Goal: Transaction & Acquisition: Purchase product/service

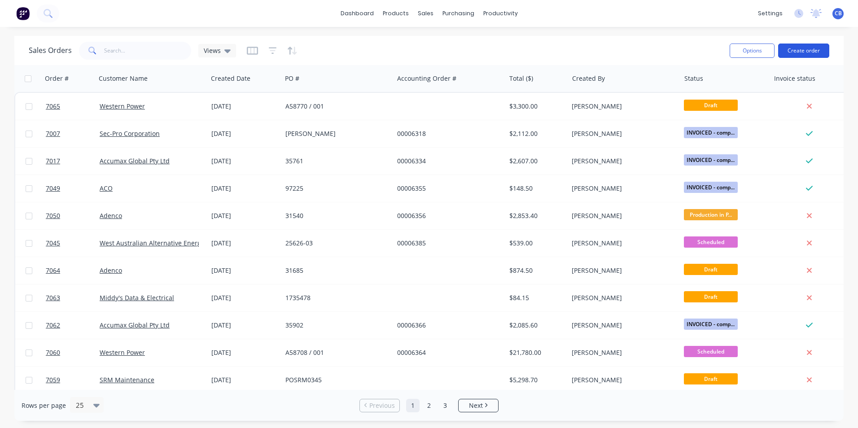
click at [798, 54] on button "Create order" at bounding box center [803, 51] width 51 height 14
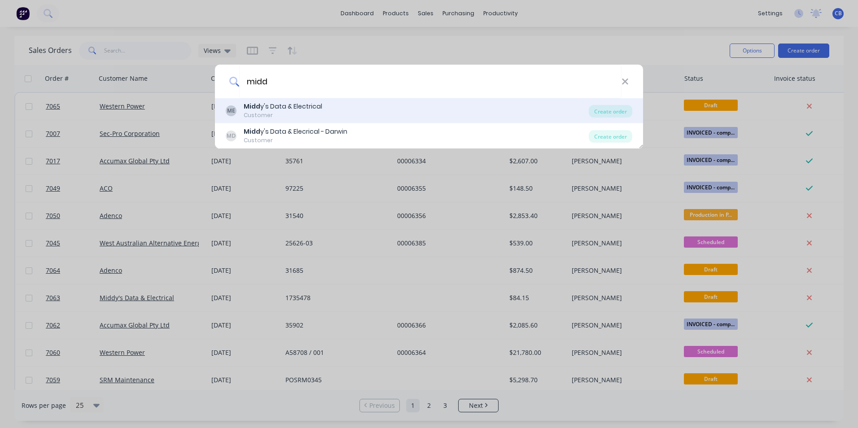
type input "midd"
click at [326, 109] on div "ME Midd y's Data & Electrical Customer" at bounding box center [407, 111] width 363 height 18
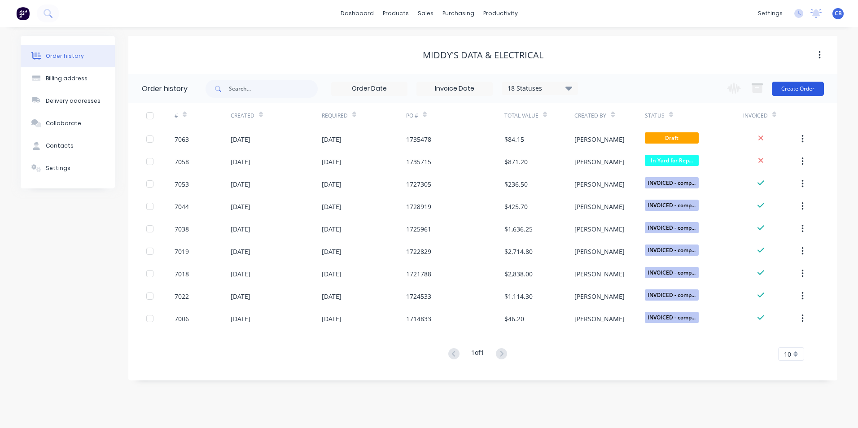
click at [809, 92] on button "Create Order" at bounding box center [798, 89] width 52 height 14
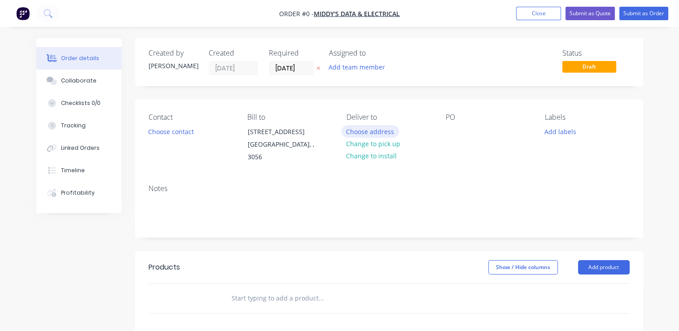
click at [371, 132] on button "Choose address" at bounding box center [370, 131] width 57 height 12
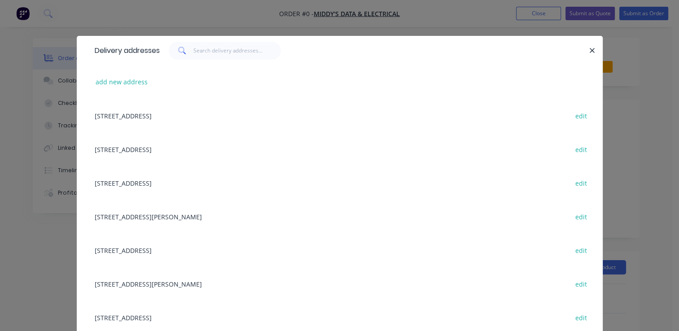
click at [186, 289] on div "[STREET_ADDRESS][PERSON_NAME] edit" at bounding box center [339, 284] width 499 height 34
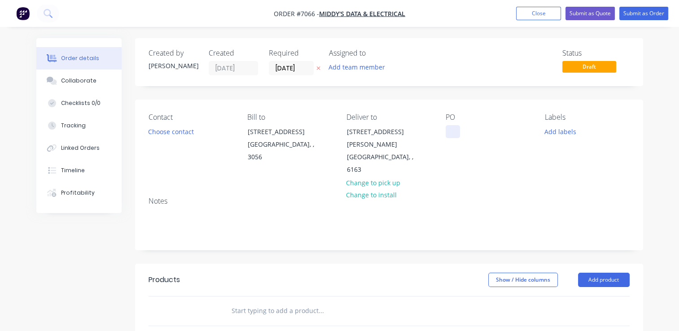
click at [454, 132] on div at bounding box center [453, 131] width 14 height 13
click at [449, 136] on div at bounding box center [453, 131] width 14 height 13
paste div
click at [180, 133] on button "Choose contact" at bounding box center [170, 131] width 55 height 12
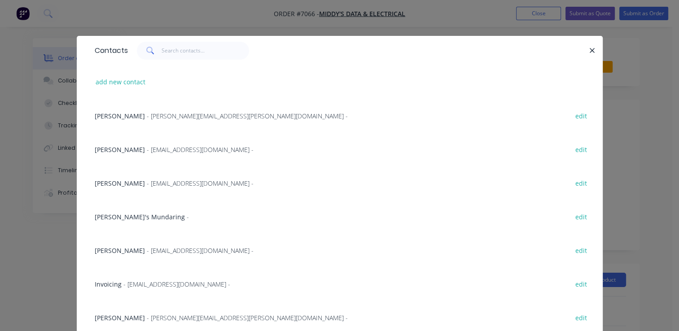
click at [160, 316] on span "- [PERSON_NAME][EMAIL_ADDRESS][PERSON_NAME][DOMAIN_NAME] -" at bounding box center [247, 318] width 201 height 9
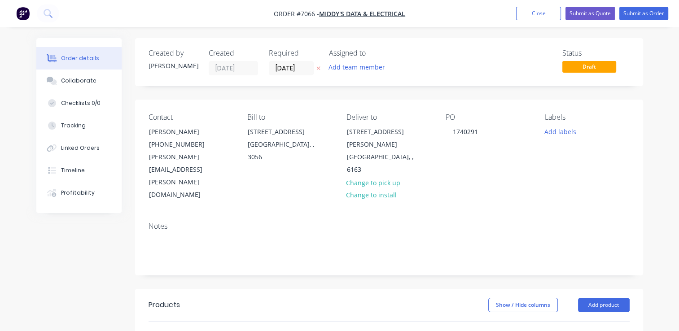
scroll to position [90, 0]
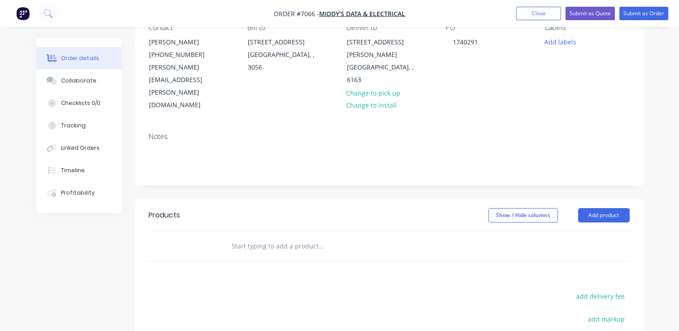
click at [325, 237] on input "text" at bounding box center [321, 246] width 180 height 18
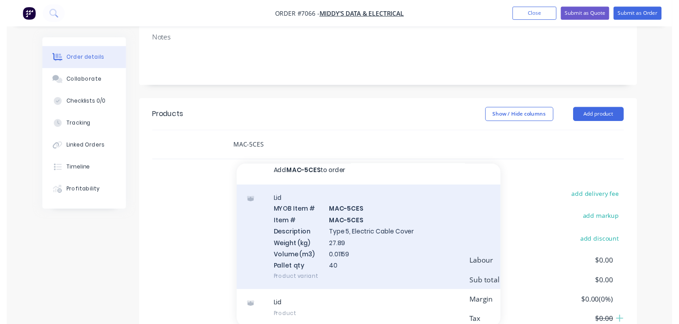
scroll to position [210, 0]
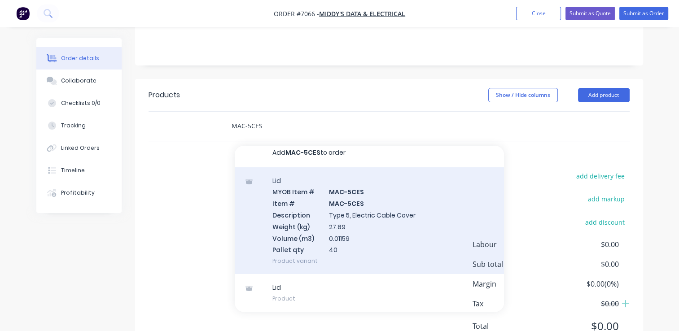
type input "MAC-5CES"
click at [356, 184] on div "Lid MYOB Item # MAC-5CES Item # MAC-5CES Description Type 5, Electric Cable Cov…" at bounding box center [369, 220] width 269 height 107
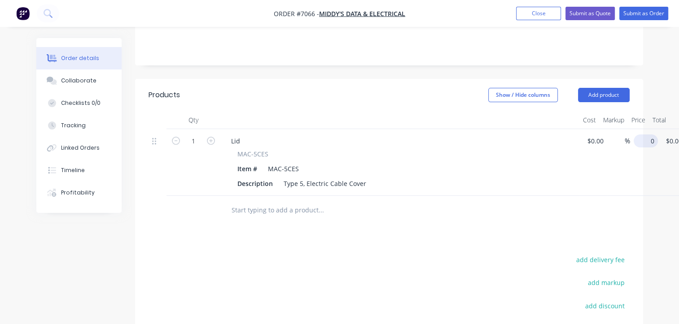
click at [642, 135] on input "0" at bounding box center [647, 141] width 21 height 13
type input "$21.50"
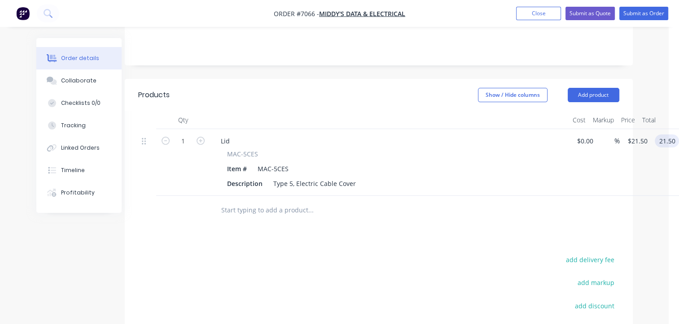
type input "$21.50"
click at [289, 202] on input "text" at bounding box center [311, 211] width 180 height 18
click at [202, 137] on icon "button" at bounding box center [201, 141] width 8 height 8
type input "2"
type input "$43.00"
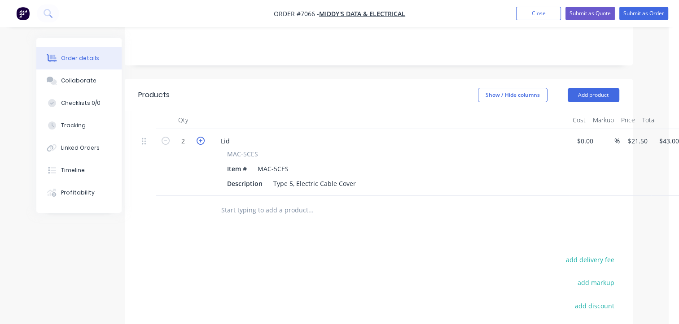
click at [202, 137] on icon "button" at bounding box center [201, 141] width 8 height 8
type input "3"
type input "$64.50"
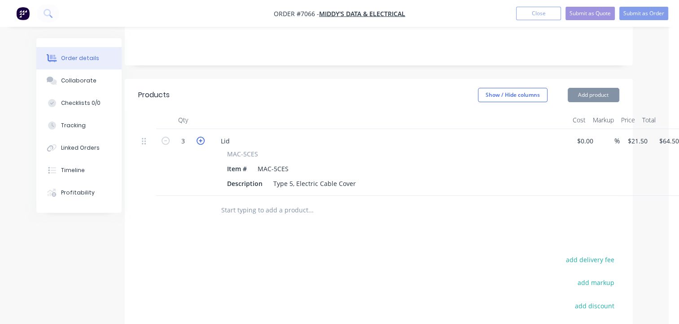
click at [203, 137] on icon "button" at bounding box center [201, 141] width 8 height 8
type input "4"
type input "$86.00"
click at [203, 137] on icon "button" at bounding box center [201, 141] width 8 height 8
type input "5"
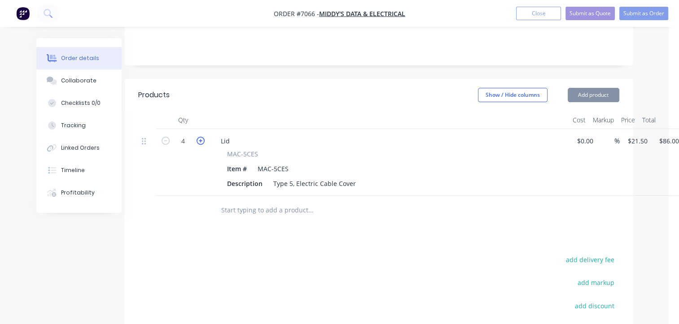
type input "$107.50"
click at [203, 137] on icon "button" at bounding box center [201, 141] width 8 height 8
type input "6"
type input "$129.00"
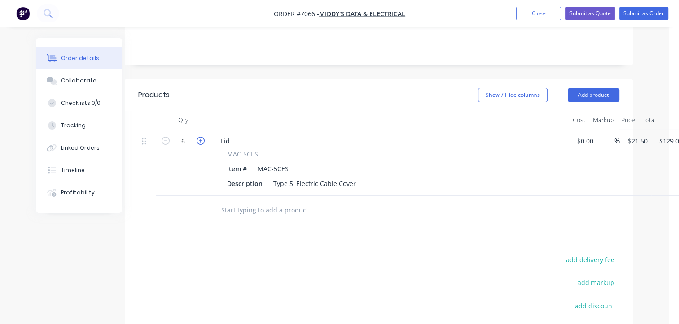
click at [203, 137] on icon "button" at bounding box center [201, 141] width 8 height 8
type input "7"
type input "$150.50"
click at [203, 137] on icon "button" at bounding box center [201, 141] width 8 height 8
type input "8"
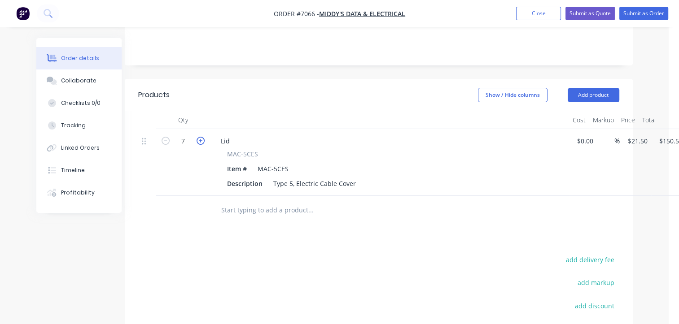
type input "$172.00"
click at [236, 202] on input "text" at bounding box center [311, 211] width 180 height 18
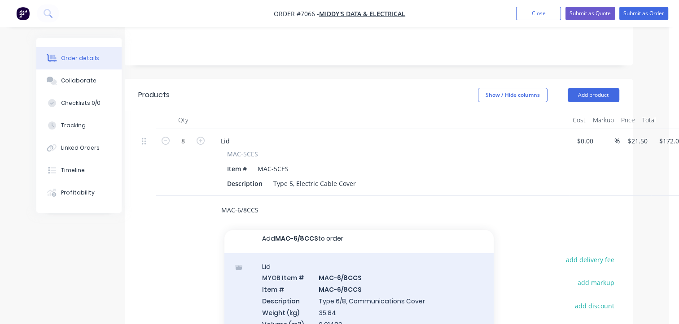
scroll to position [7, 0]
type input "MAC-6/8CCS"
click at [361, 266] on div "Lid MYOB Item # MAC-6/8CCS Item # MAC-6/8CCS Description Type 6/8, Communicatio…" at bounding box center [358, 305] width 269 height 107
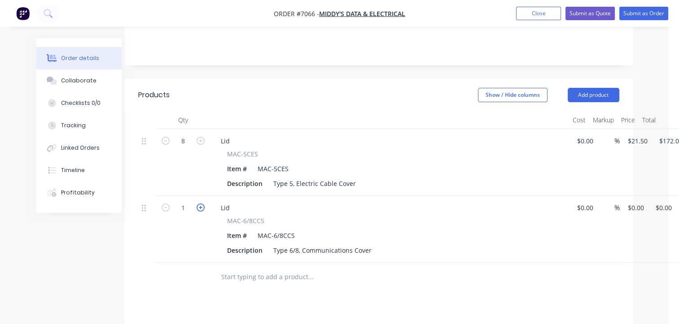
click at [203, 204] on icon "button" at bounding box center [201, 208] width 8 height 8
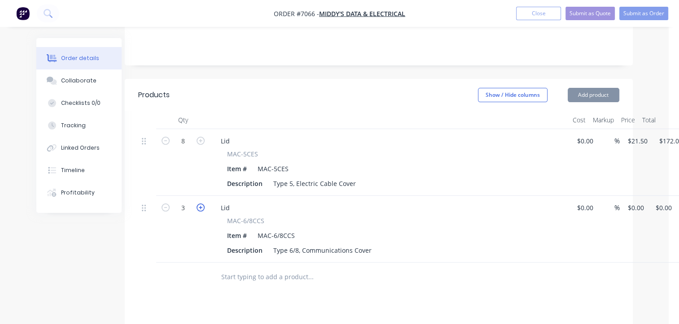
click at [203, 204] on icon "button" at bounding box center [201, 208] width 8 height 8
type input "4"
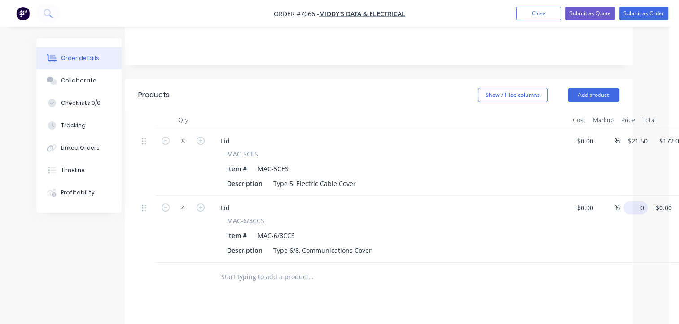
click at [619, 196] on div "4 Lid MAC-6/8CCS Item # MAC-6/8CCS Description Type 6/8, Communications Cover $…" at bounding box center [378, 229] width 481 height 67
type input "$25.50"
type input "$102.00"
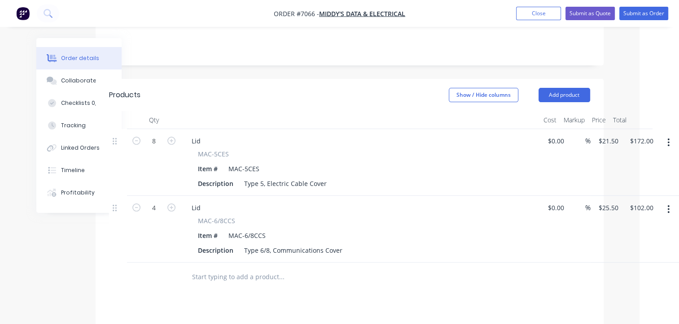
click at [227, 268] on input "text" at bounding box center [282, 277] width 180 height 18
type input "5"
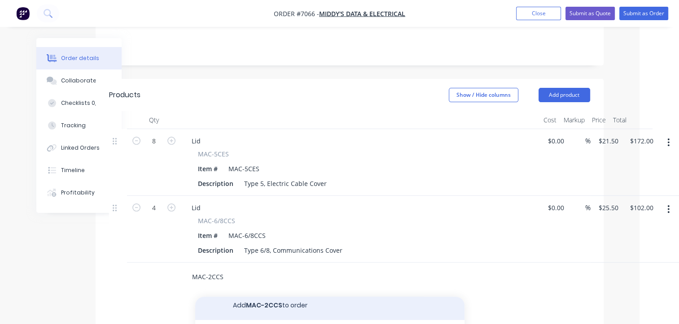
scroll to position [7, 0]
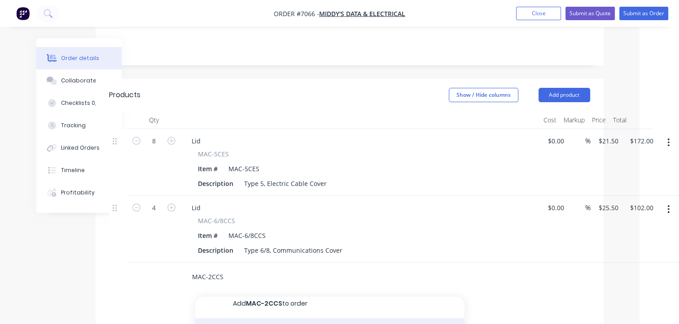
type input "MAC-2CCS"
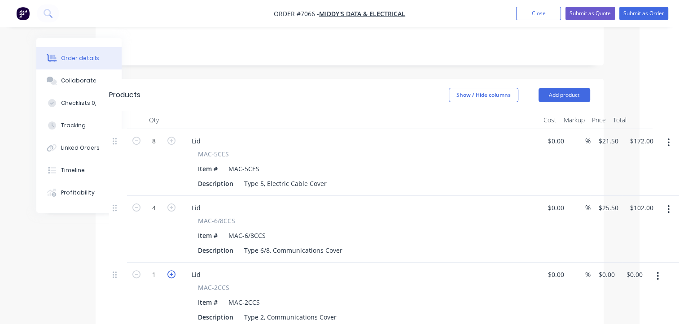
click at [170, 271] on icon "button" at bounding box center [171, 275] width 8 height 8
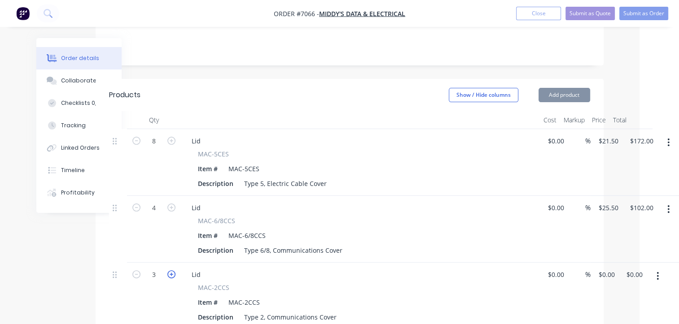
click at [170, 271] on icon "button" at bounding box center [171, 275] width 8 height 8
type input "5"
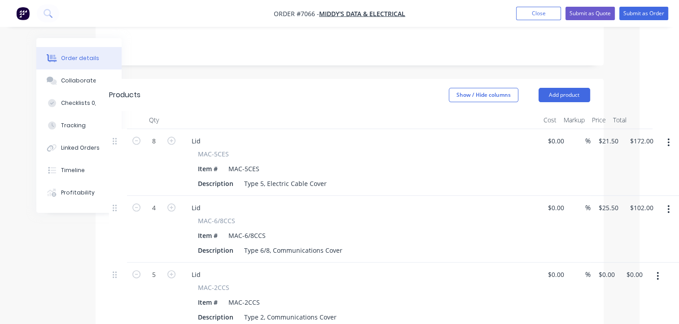
click at [544, 263] on div "$0.00 $0.00" at bounding box center [554, 296] width 28 height 67
click at [605, 268] on input "0" at bounding box center [608, 274] width 21 height 13
type input "$16.50"
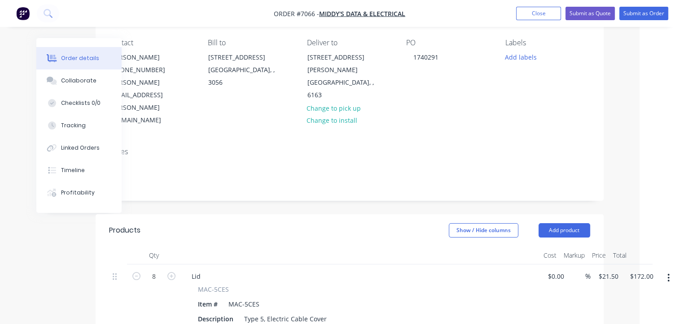
scroll to position [0, 39]
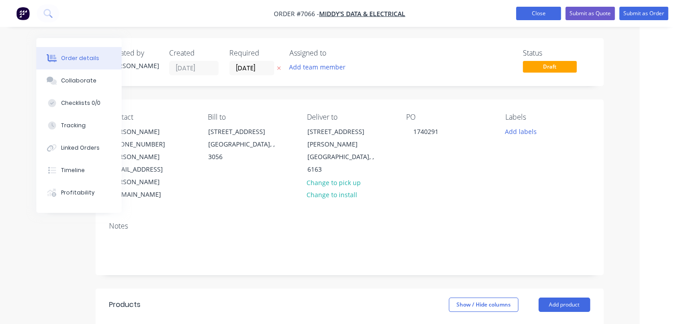
type input "$82.50"
click at [533, 15] on button "Close" at bounding box center [538, 13] width 45 height 13
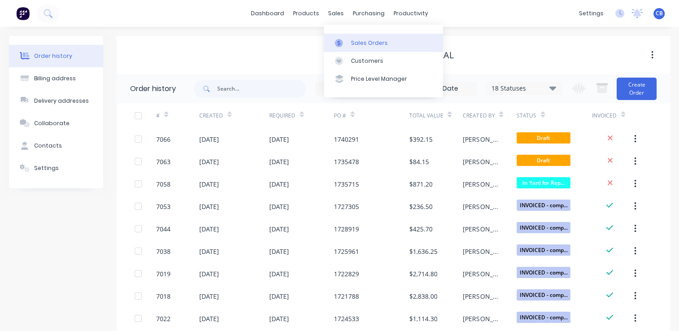
click at [358, 39] on div "Sales Orders" at bounding box center [369, 43] width 37 height 8
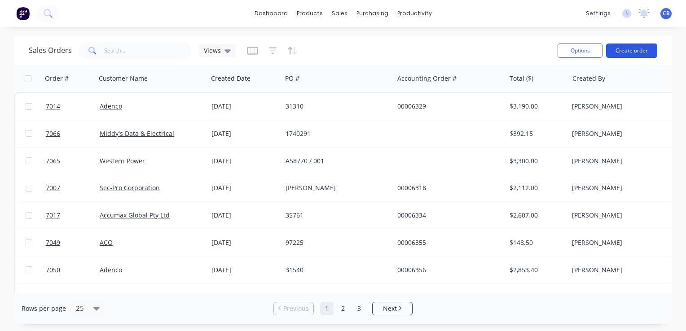
click at [638, 47] on button "Create order" at bounding box center [631, 51] width 51 height 14
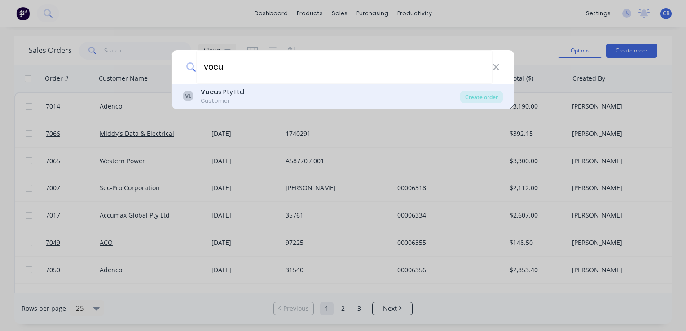
type input "vocu"
click at [233, 99] on div "Customer" at bounding box center [223, 101] width 44 height 8
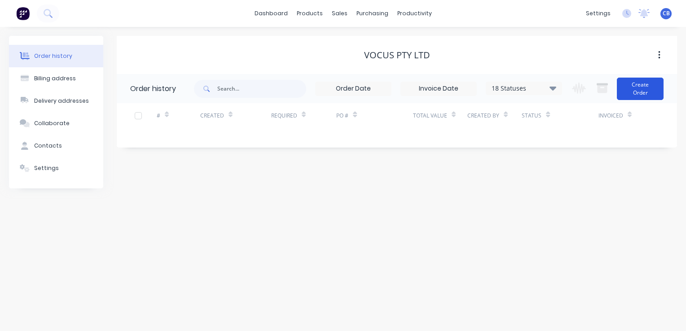
click at [643, 83] on button "Create Order" at bounding box center [640, 89] width 47 height 22
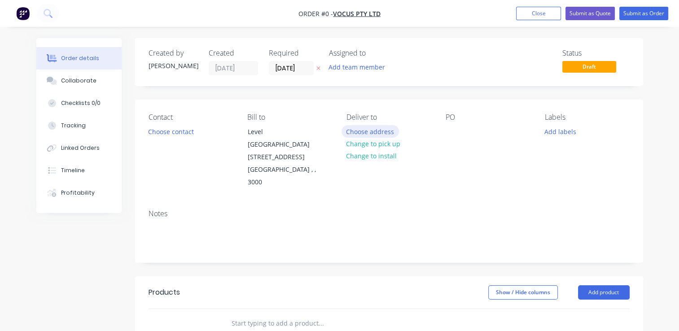
click at [373, 134] on button "Choose address" at bounding box center [370, 131] width 57 height 12
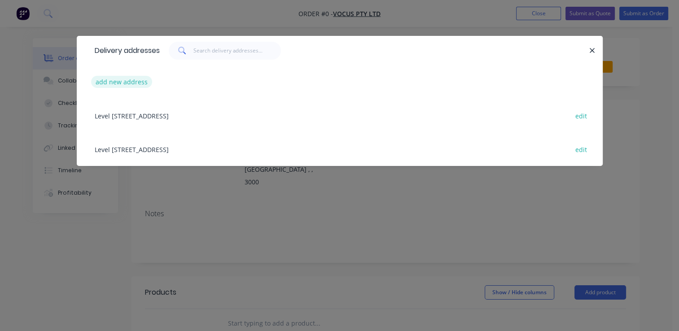
click at [118, 80] on button "add new address" at bounding box center [121, 82] width 61 height 12
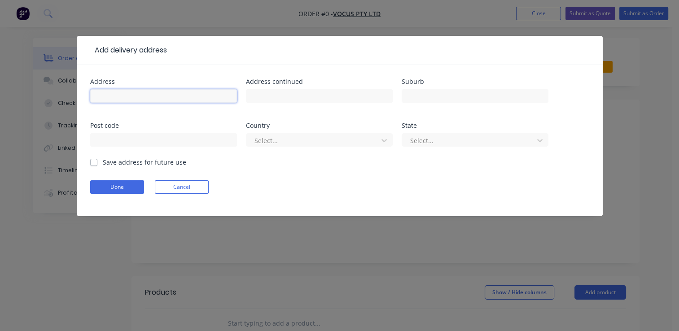
click at [151, 96] on input "text" at bounding box center [163, 95] width 147 height 13
type input "Rush [GEOGRAPHIC_DATA]"
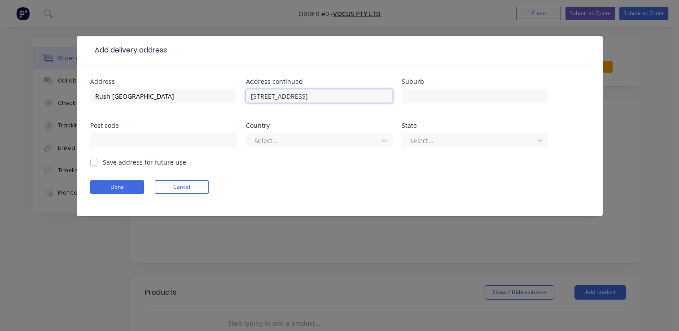
type input "[STREET_ADDRESS]"
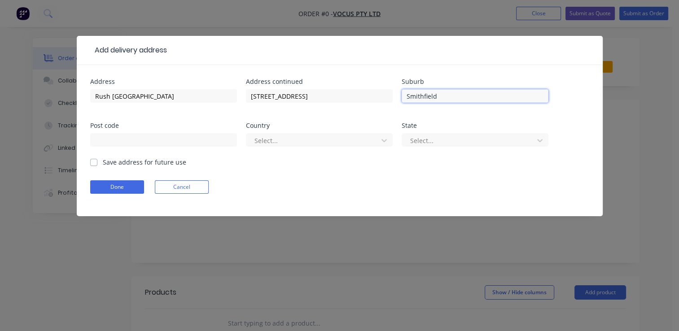
type input "Smithfield"
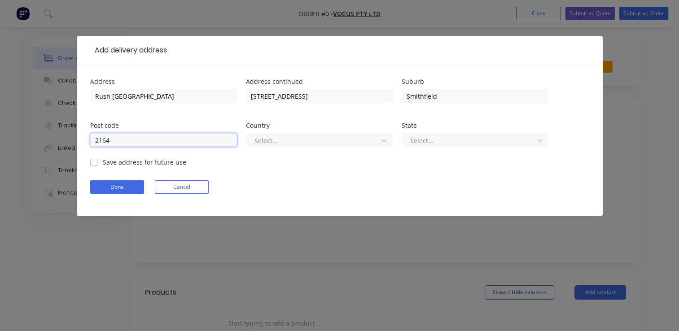
type input "2164"
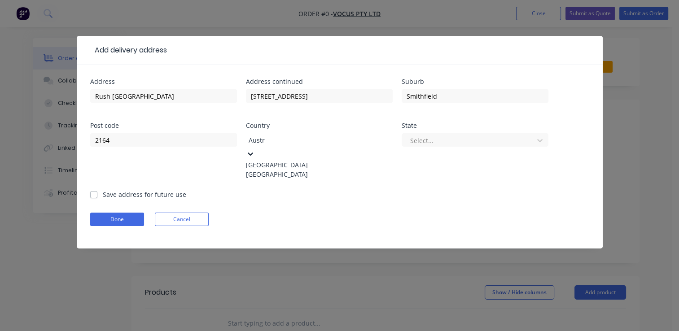
type input "Austra"
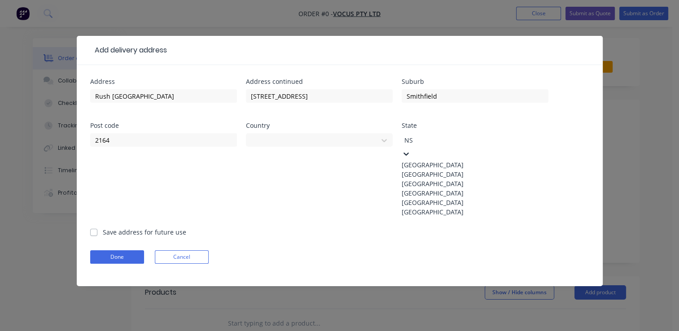
type input "[GEOGRAPHIC_DATA]"
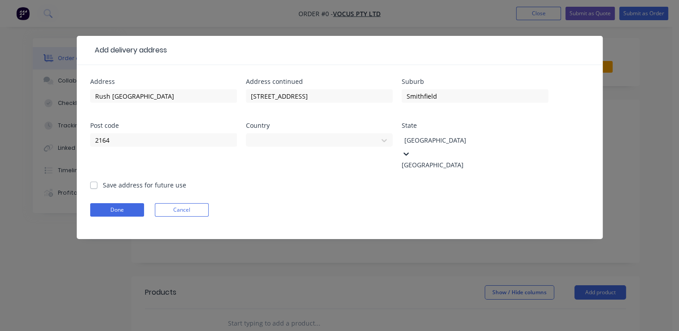
click at [437, 161] on div "[GEOGRAPHIC_DATA]" at bounding box center [475, 164] width 147 height 9
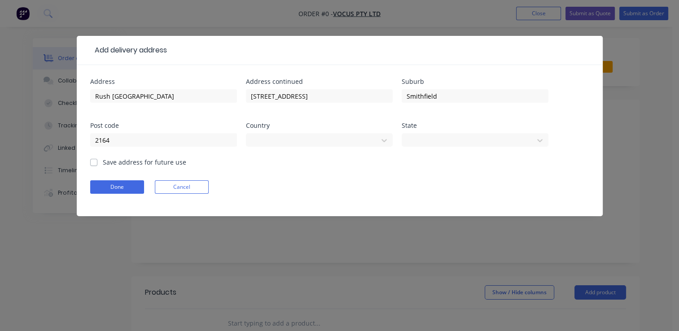
click at [103, 162] on label "Save address for future use" at bounding box center [144, 162] width 83 height 9
click at [90, 162] on input "Save address for future use" at bounding box center [93, 162] width 7 height 9
checkbox input "true"
click at [119, 186] on button "Done" at bounding box center [117, 186] width 54 height 13
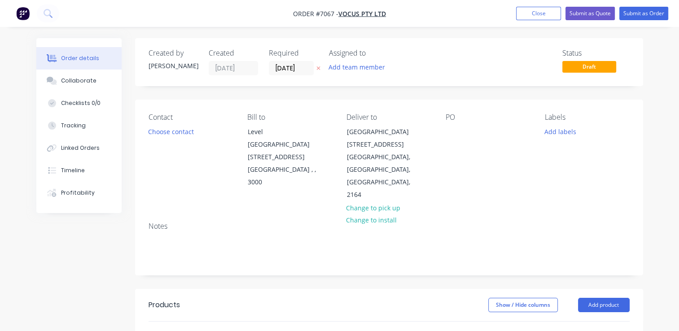
click at [441, 132] on div "Contact Choose contact [PERSON_NAME] to Level [GEOGRAPHIC_DATA][STREET_ADDRESS]…" at bounding box center [389, 157] width 508 height 115
click at [454, 130] on div at bounding box center [453, 131] width 14 height 13
paste div
click at [168, 133] on button "Choose contact" at bounding box center [170, 131] width 55 height 12
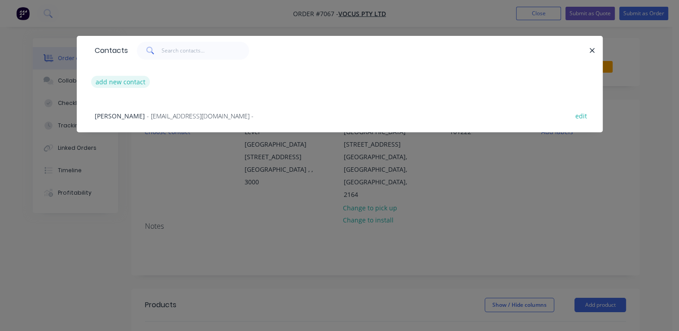
click at [114, 82] on button "add new contact" at bounding box center [120, 82] width 59 height 12
select select "AU"
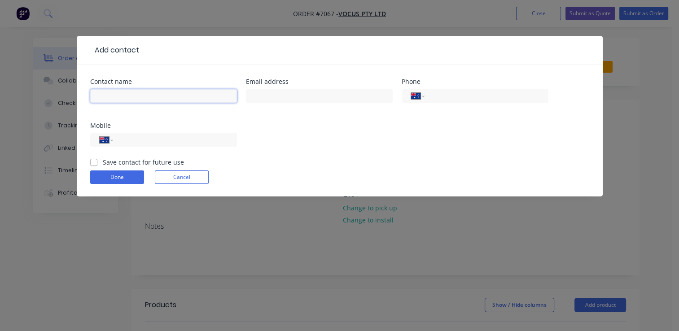
click at [136, 102] on input "text" at bounding box center [163, 95] width 147 height 13
paste input "[PERSON_NAME] De [PERSON_NAME]"
type input "[PERSON_NAME] De [PERSON_NAME]"
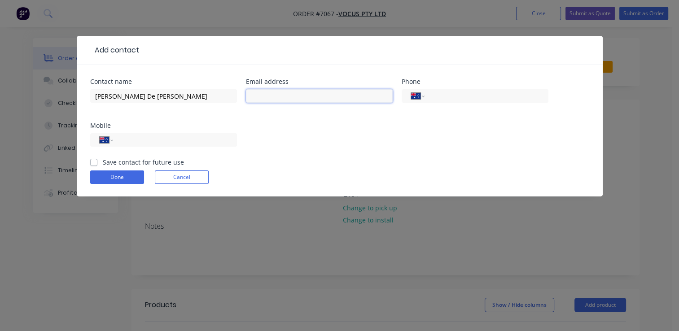
click at [336, 98] on input "text" at bounding box center [319, 95] width 147 height 13
paste input "[EMAIL_ADDRESS][PERSON_NAME][DOMAIN_NAME]"
type input "[EMAIL_ADDRESS][PERSON_NAME][DOMAIN_NAME]"
drag, startPoint x: 94, startPoint y: 161, endPoint x: 102, endPoint y: 165, distance: 9.6
click at [103, 161] on label "Save contact for future use" at bounding box center [143, 162] width 81 height 9
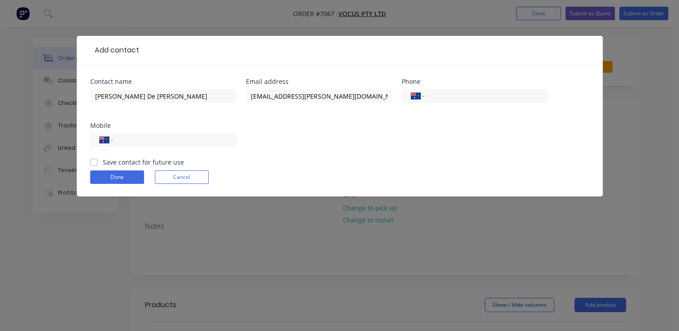
click at [94, 161] on input "Save contact for future use" at bounding box center [93, 162] width 7 height 9
checkbox input "true"
click at [109, 174] on button "Done" at bounding box center [117, 177] width 54 height 13
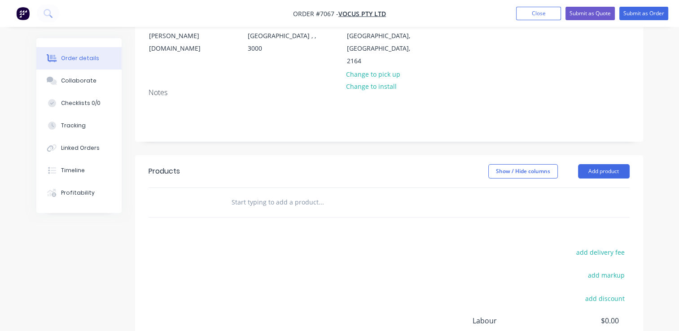
scroll to position [135, 0]
click at [289, 193] on input "text" at bounding box center [321, 202] width 180 height 18
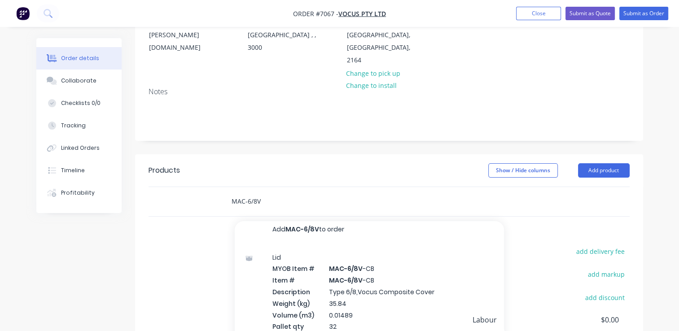
scroll to position [7, 0]
type input "MAC-6/8V"
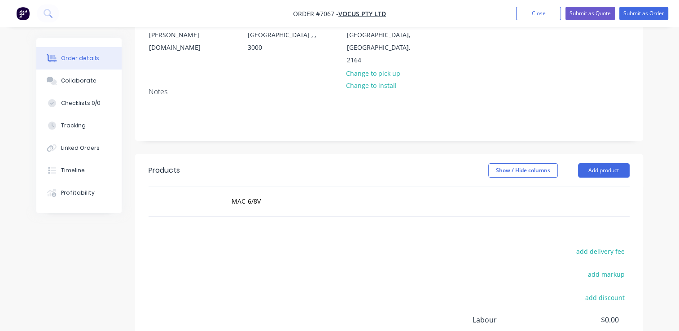
click at [393, 154] on header "Products Show / Hide columns Add product" at bounding box center [389, 170] width 508 height 32
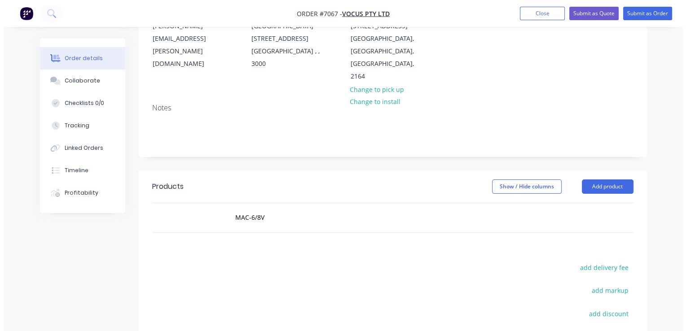
scroll to position [0, 0]
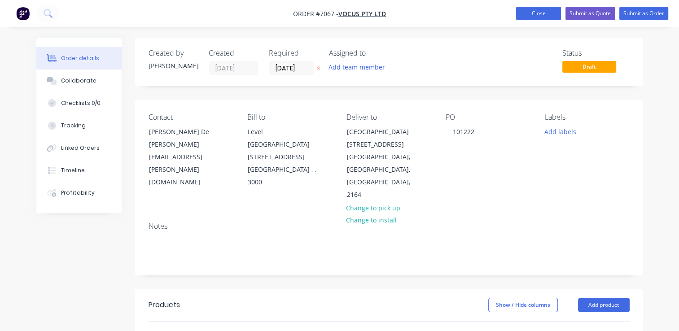
click at [541, 9] on button "Close" at bounding box center [538, 13] width 45 height 13
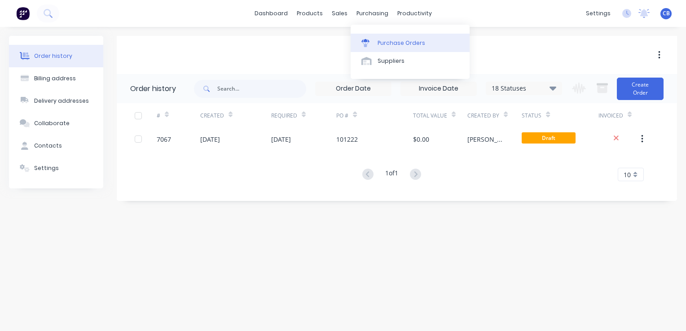
click at [390, 47] on link "Purchase Orders" at bounding box center [410, 43] width 119 height 18
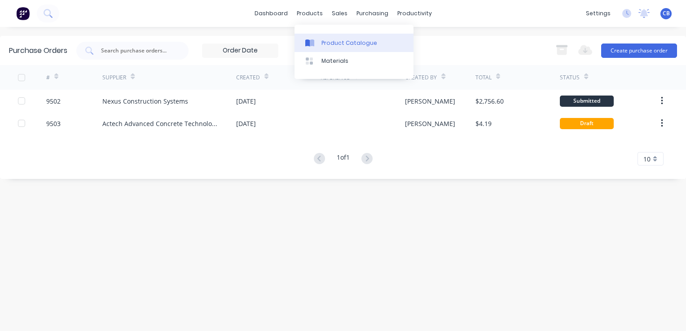
click at [329, 42] on div "Product Catalogue" at bounding box center [349, 43] width 56 height 8
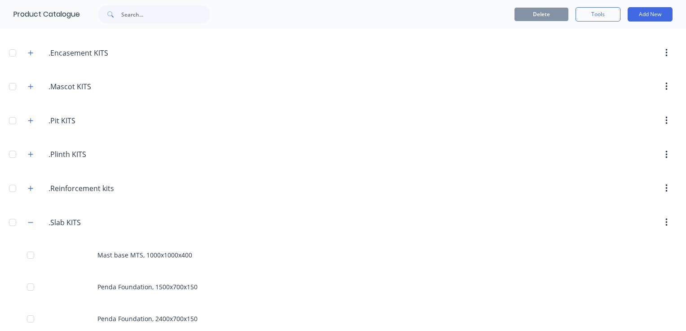
scroll to position [180, 0]
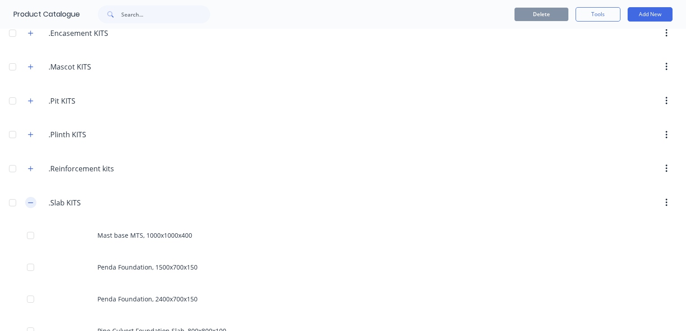
click at [29, 200] on icon "button" at bounding box center [30, 203] width 5 height 6
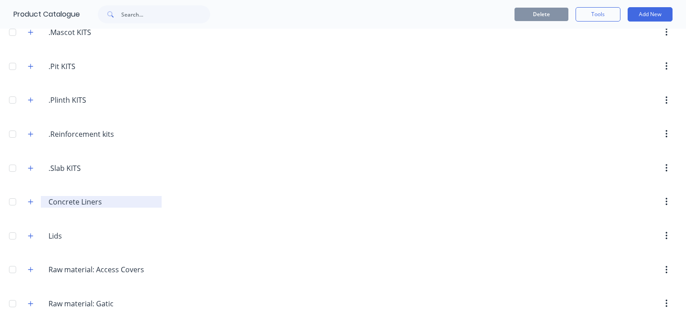
scroll to position [269, 0]
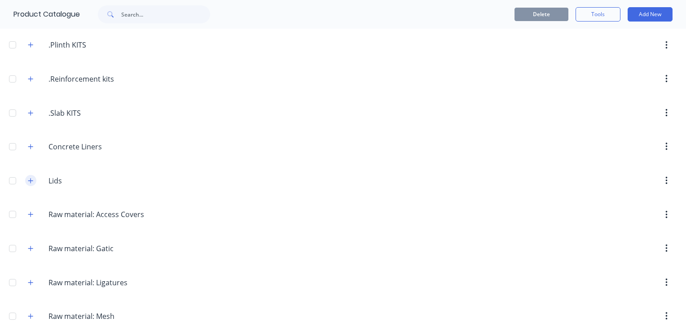
click at [33, 179] on icon "button" at bounding box center [30, 180] width 5 height 5
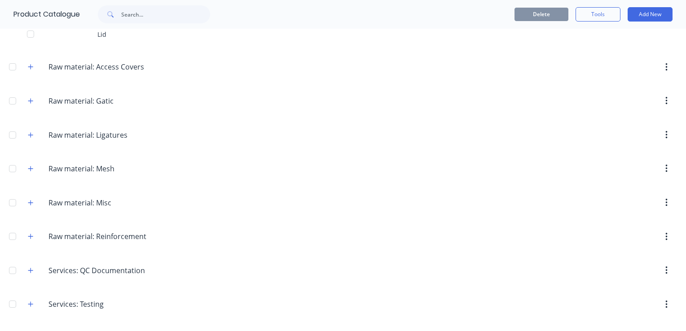
scroll to position [359, 0]
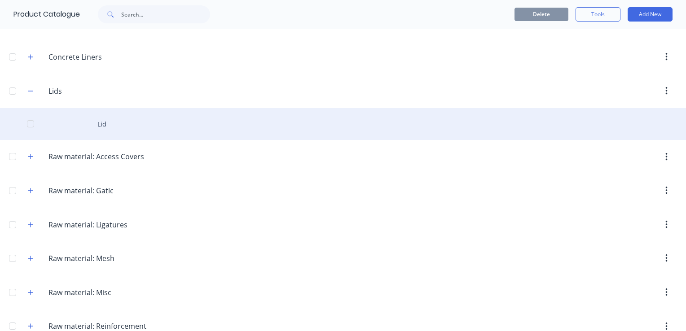
click at [113, 121] on div "Lid" at bounding box center [343, 124] width 686 height 32
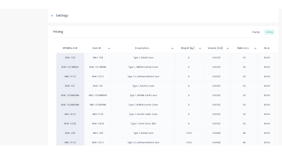
scroll to position [0, 0]
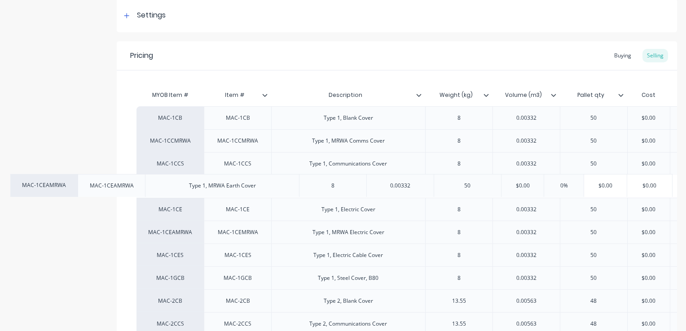
drag, startPoint x: 415, startPoint y: 202, endPoint x: 287, endPoint y: 180, distance: 129.8
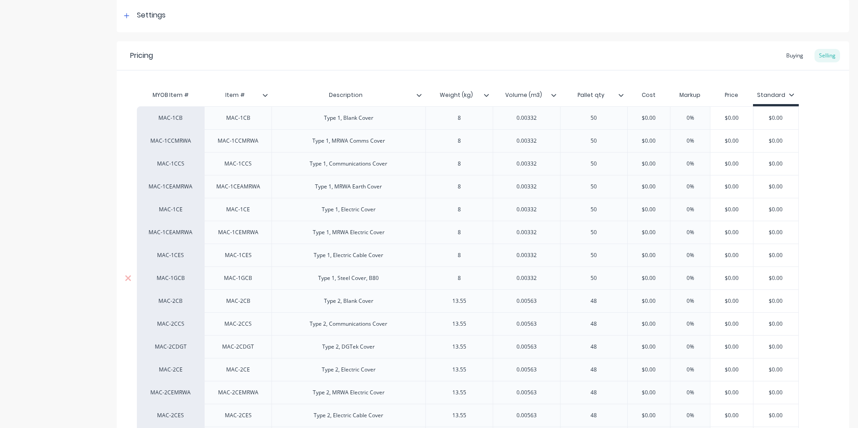
scroll to position [179, 0]
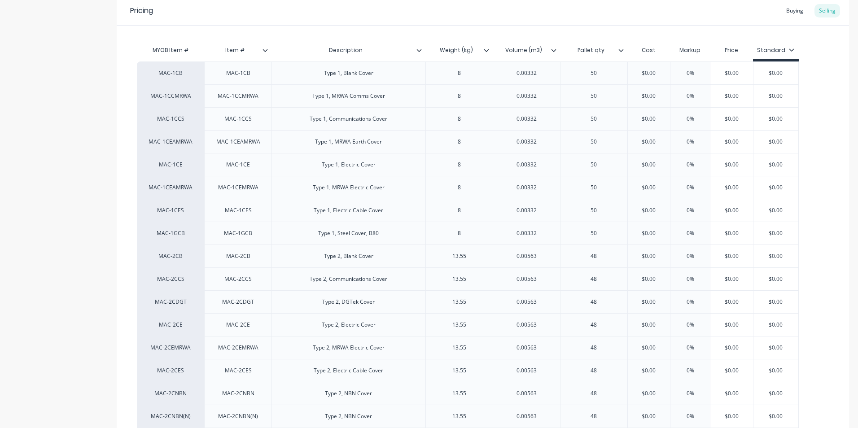
click at [488, 54] on div at bounding box center [489, 50] width 5 height 8
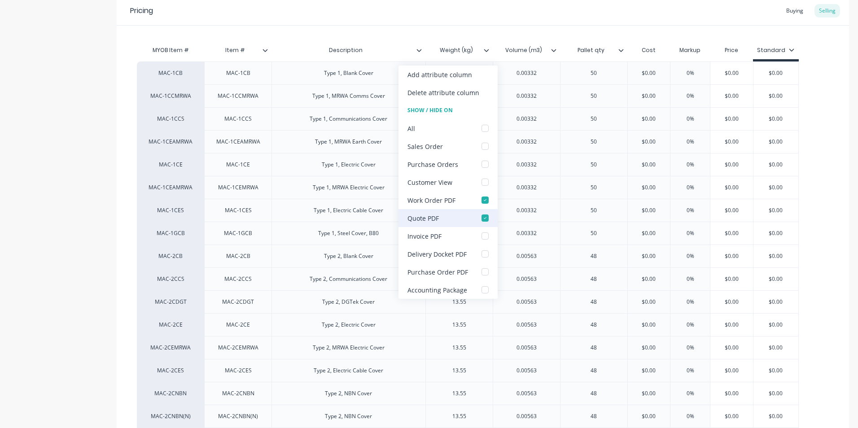
click at [483, 215] on div at bounding box center [485, 218] width 18 height 18
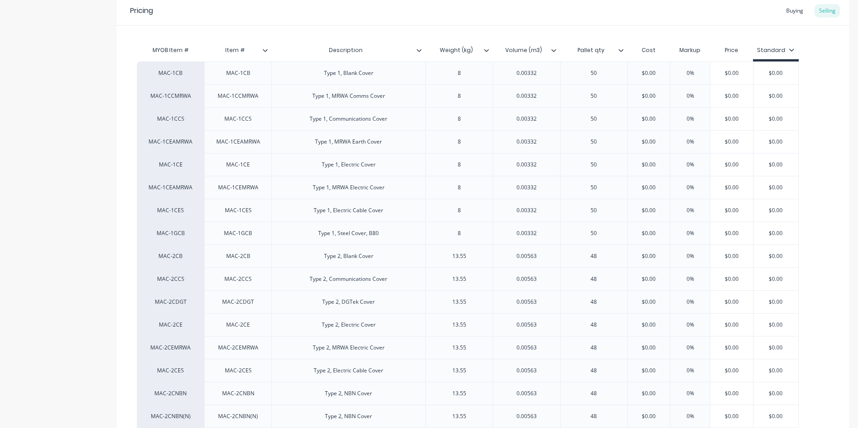
click at [555, 51] on icon at bounding box center [553, 50] width 5 height 5
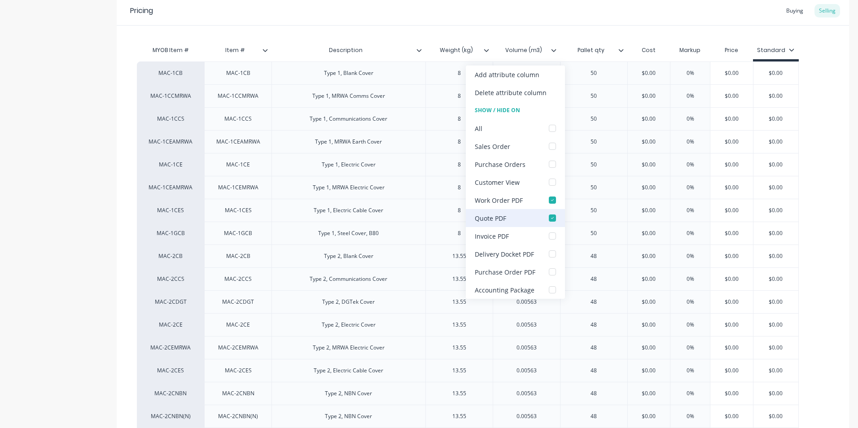
click at [551, 220] on div at bounding box center [553, 218] width 18 height 18
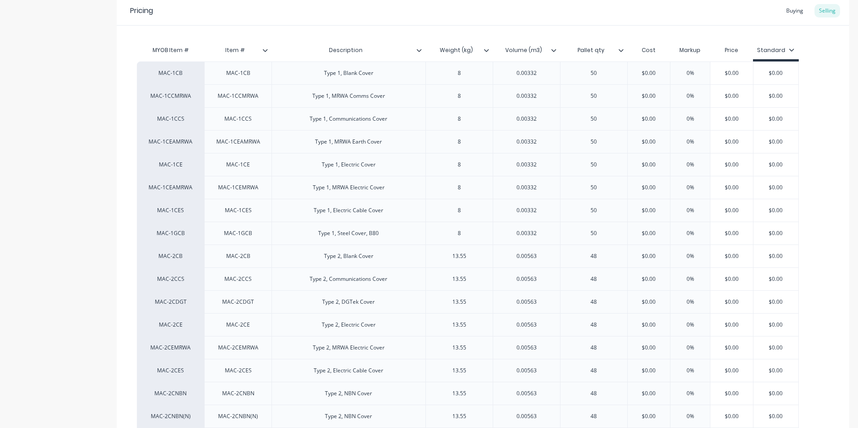
click at [627, 48] on div at bounding box center [624, 50] width 5 height 8
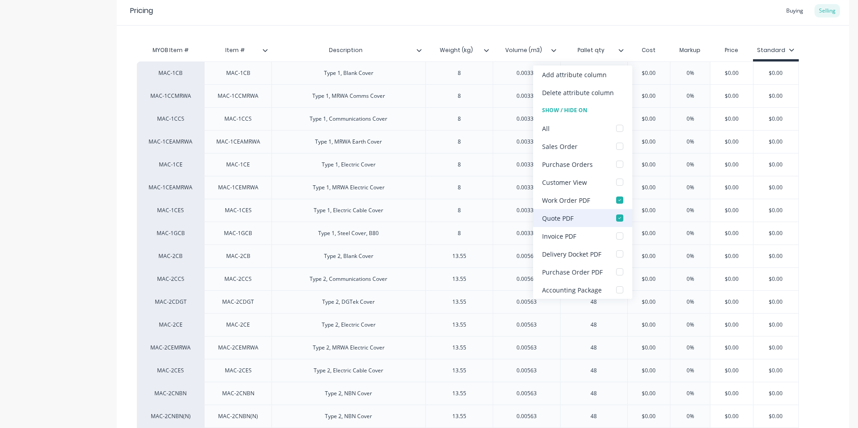
click at [621, 220] on div at bounding box center [620, 218] width 18 height 18
type textarea "x"
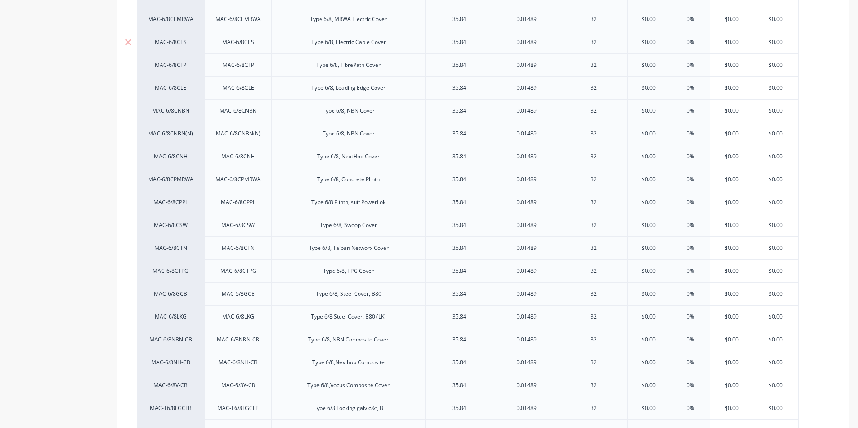
scroll to position [1974, 0]
click at [596, 365] on div "32" at bounding box center [593, 365] width 45 height 12
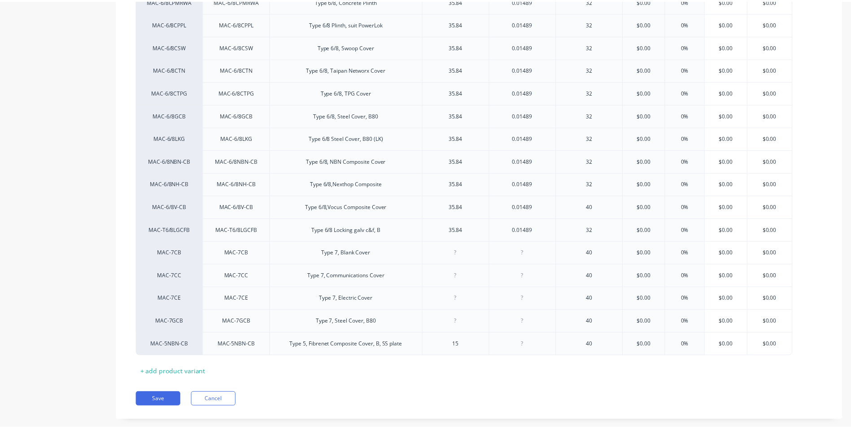
scroll to position [2144, 0]
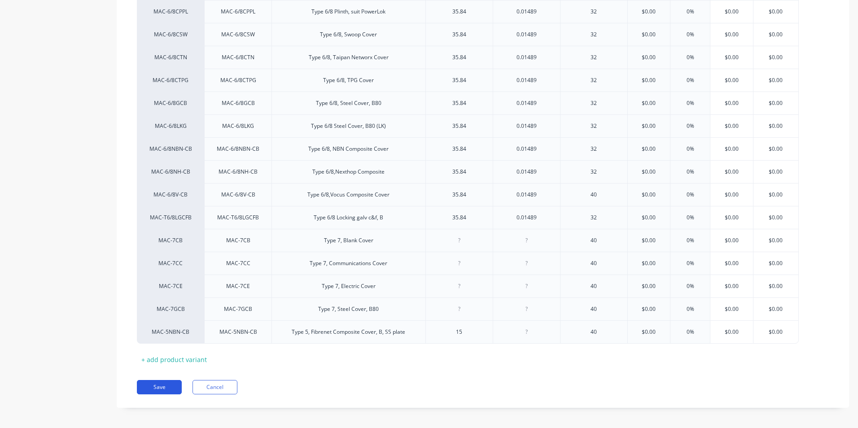
click at [158, 381] on button "Save" at bounding box center [159, 387] width 45 height 14
type textarea "x"
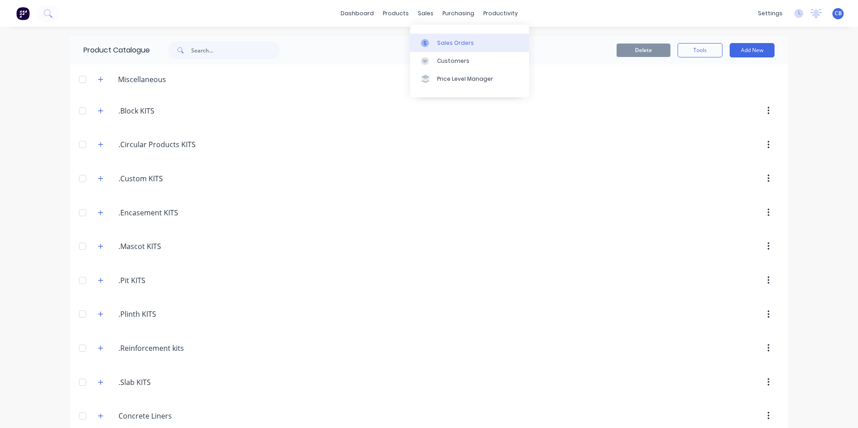
click at [443, 51] on link "Sales Orders" at bounding box center [469, 43] width 119 height 18
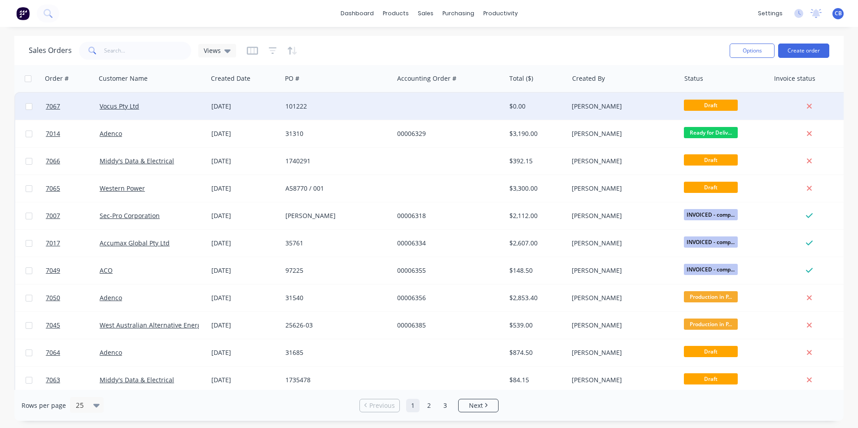
click at [414, 109] on div at bounding box center [450, 106] width 112 height 27
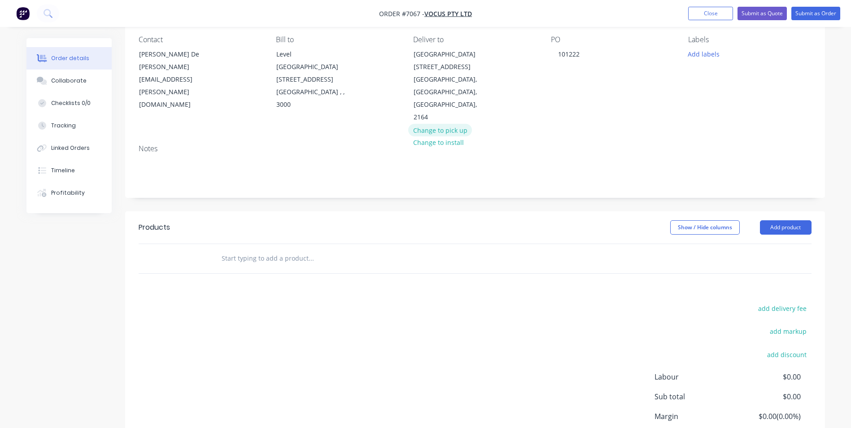
scroll to position [37, 0]
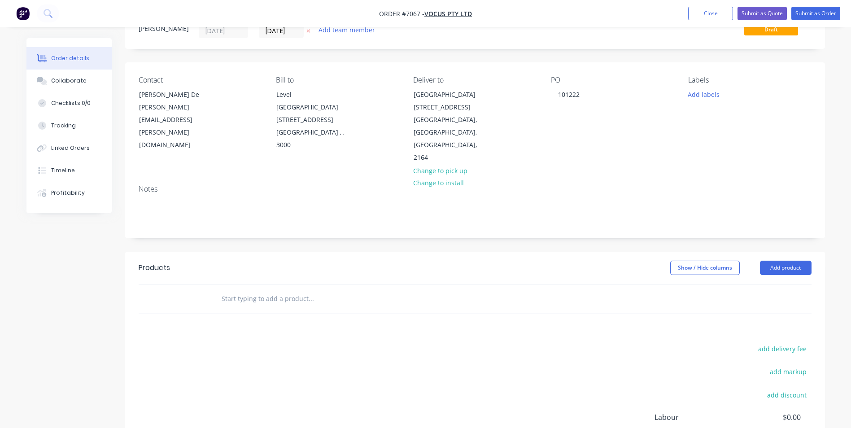
click at [288, 290] on input "text" at bounding box center [311, 299] width 180 height 18
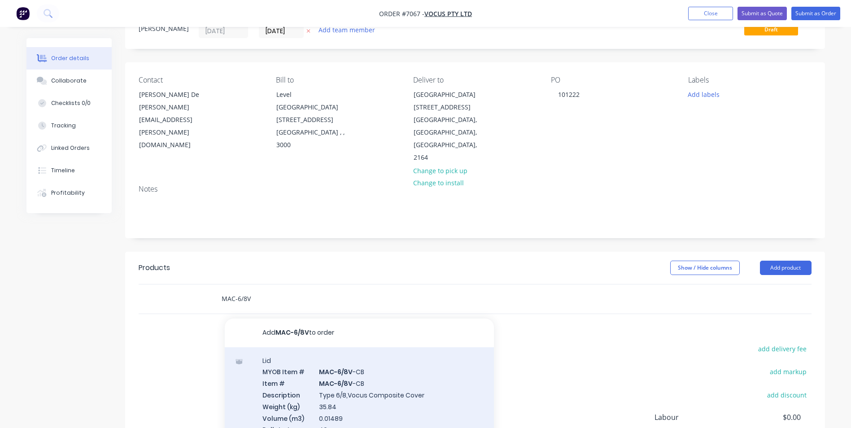
type input "MAC-6/8V"
click at [380, 382] on div "Lid MYOB Item # MAC-6/8V -CB Item # MAC-6/8V -CB Description Type 6/8,Vocus Com…" at bounding box center [359, 400] width 269 height 107
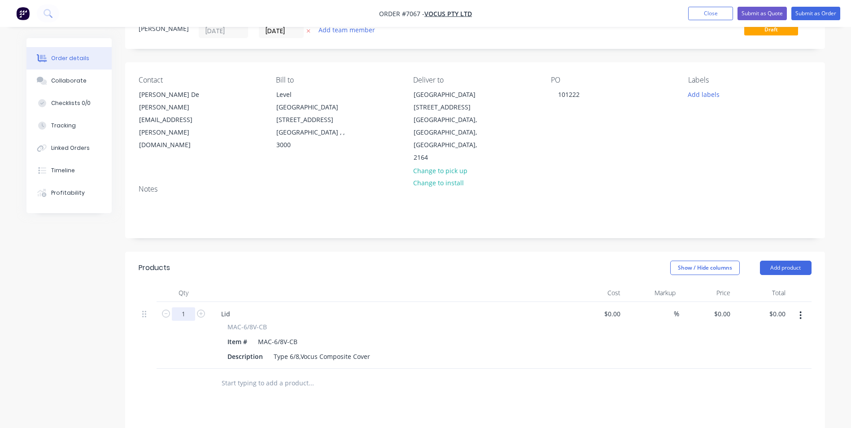
click at [192, 307] on input "1" at bounding box center [183, 313] width 23 height 13
type input "80"
click at [720, 307] on div "0 $0.00" at bounding box center [722, 313] width 24 height 13
type input "$74.00"
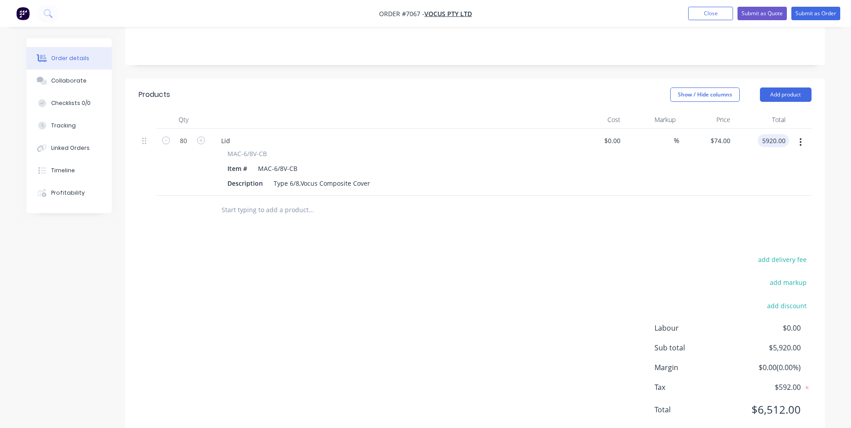
scroll to position [211, 0]
type input "$5,920.00"
click at [294, 201] on input "text" at bounding box center [311, 210] width 180 height 18
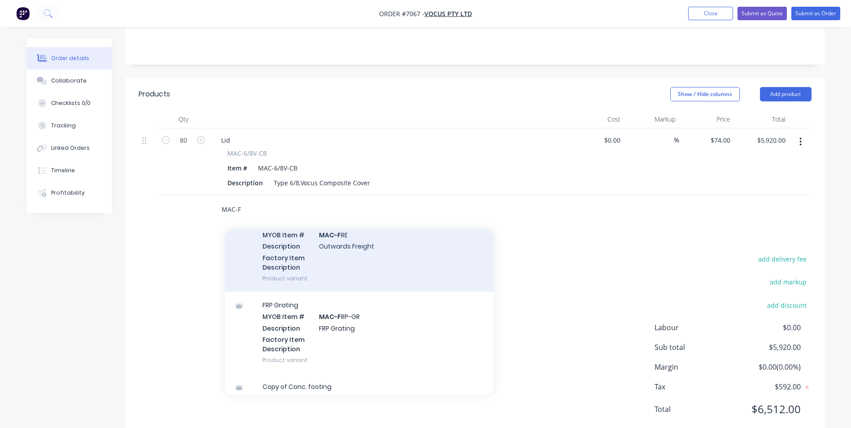
scroll to position [0, 0]
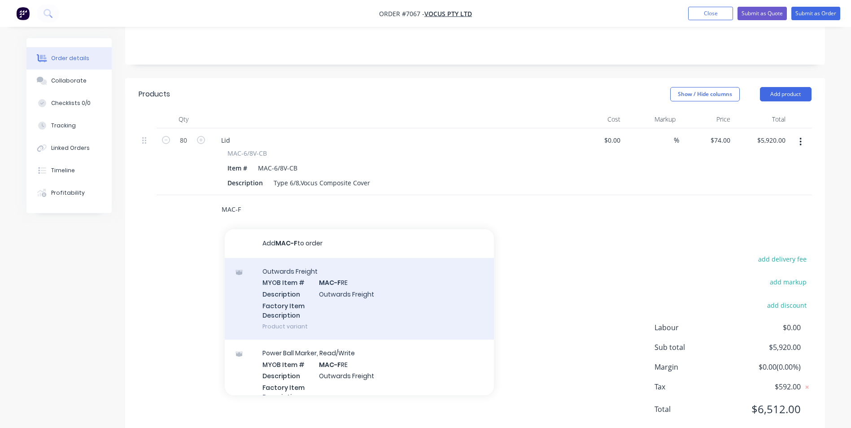
type input "MAC-F"
click at [378, 285] on div "Outwards Freight MYOB Item # MAC-F RE Description Outwards Freight Factory Item…" at bounding box center [359, 299] width 269 height 82
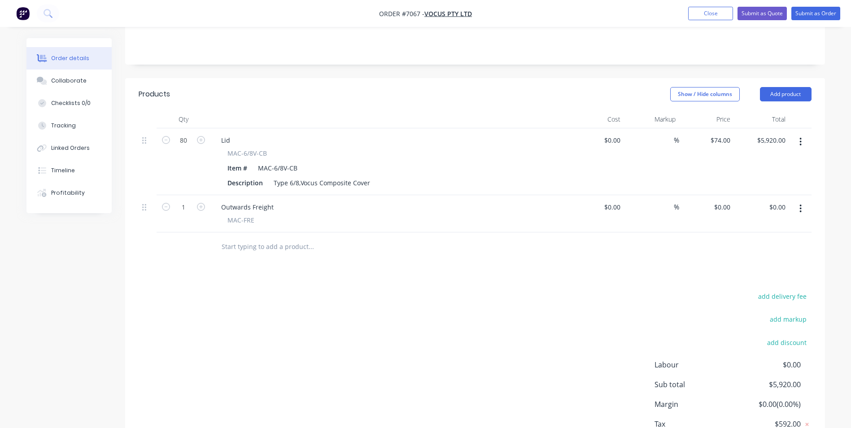
drag, startPoint x: 203, startPoint y: 182, endPoint x: 245, endPoint y: 193, distance: 43.5
click at [203, 203] on icon "button" at bounding box center [201, 207] width 8 height 8
type input "2"
click at [722, 201] on div "0 $0.00" at bounding box center [722, 207] width 24 height 13
type input "$297.00"
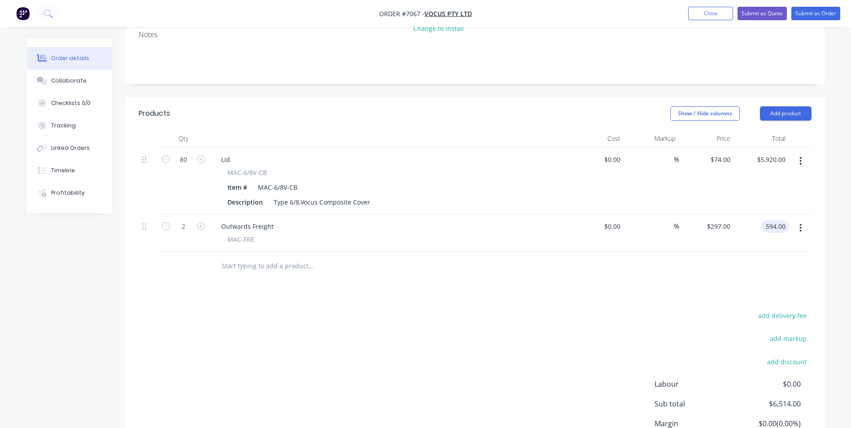
scroll to position [69, 0]
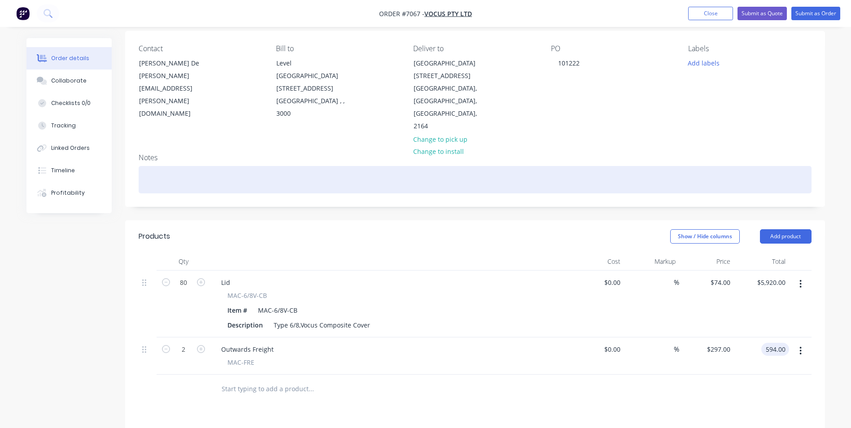
type input "$594.00"
click at [210, 166] on div at bounding box center [475, 179] width 673 height 27
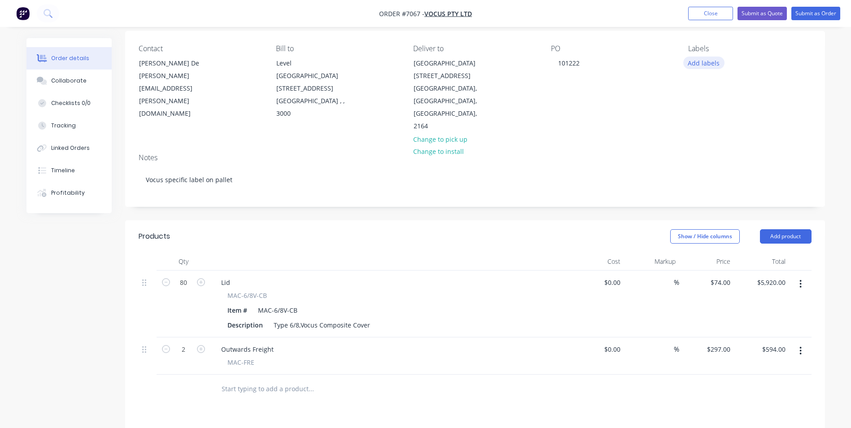
click at [707, 58] on button "Add labels" at bounding box center [704, 63] width 41 height 12
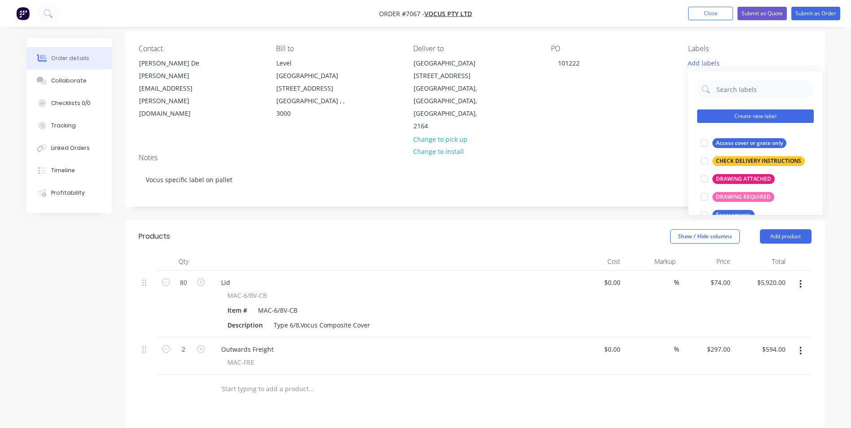
click at [725, 114] on button "Create new label" at bounding box center [755, 116] width 117 height 13
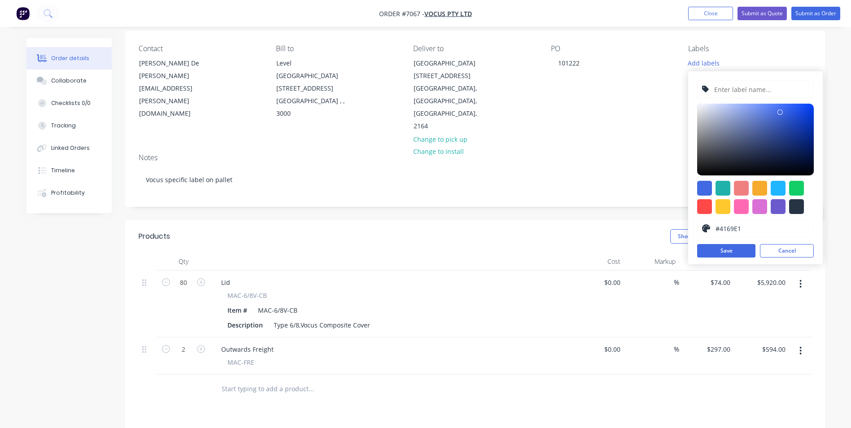
drag, startPoint x: 733, startPoint y: 91, endPoint x: 744, endPoint y: 91, distance: 10.8
click at [733, 91] on input "text" at bounding box center [762, 89] width 96 height 17
type input "Vocus specific pallet label"
click at [632, 119] on div "Contact [PERSON_NAME] De [PERSON_NAME] [EMAIL_ADDRESS][PERSON_NAME][DOMAIN_NAME…" at bounding box center [475, 88] width 700 height 115
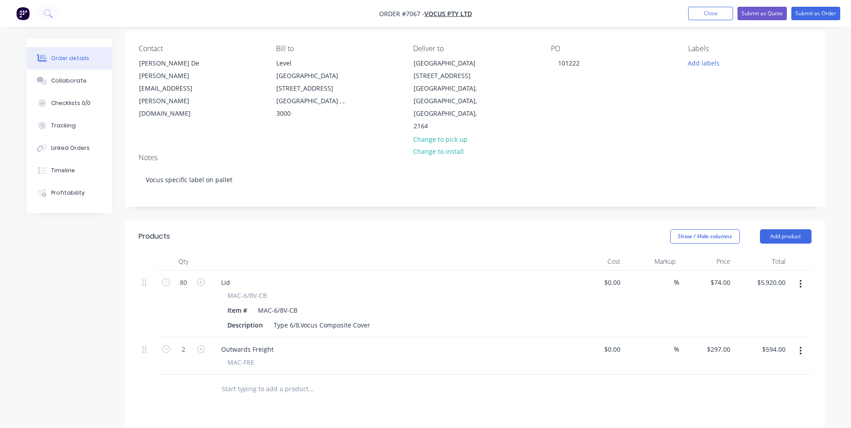
click at [703, 56] on div "Labels Add labels" at bounding box center [749, 88] width 123 height 88
click at [702, 70] on div "Labels Add labels" at bounding box center [749, 88] width 123 height 88
click at [703, 61] on button "Add labels" at bounding box center [704, 63] width 41 height 12
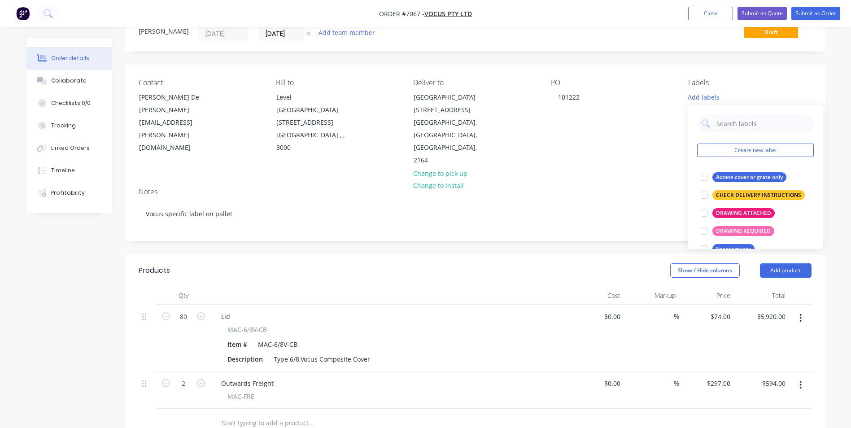
scroll to position [0, 0]
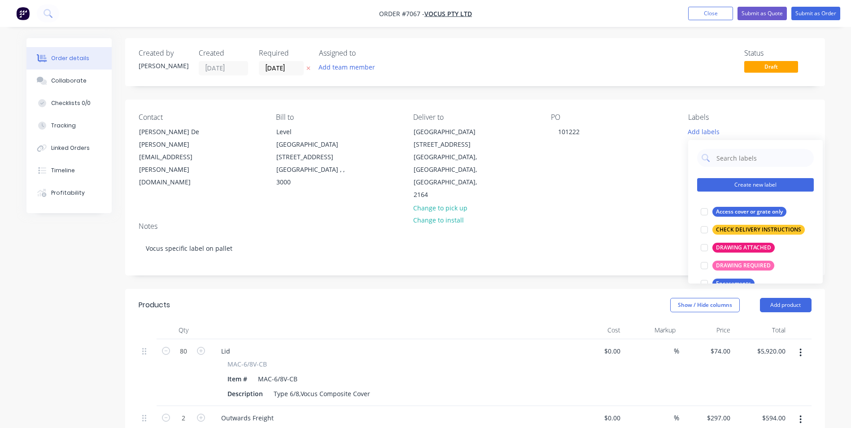
click at [751, 187] on button "Create new label" at bounding box center [755, 184] width 117 height 13
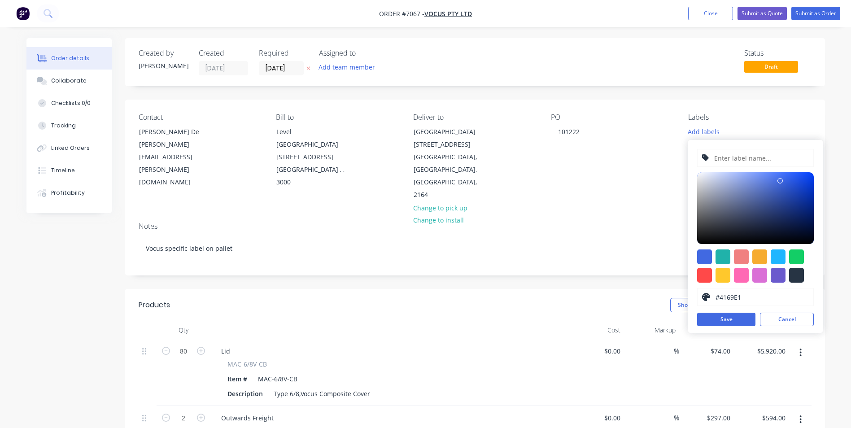
click at [726, 157] on input "text" at bounding box center [762, 157] width 96 height 17
click at [701, 276] on div at bounding box center [704, 275] width 15 height 15
type input "#FF4949"
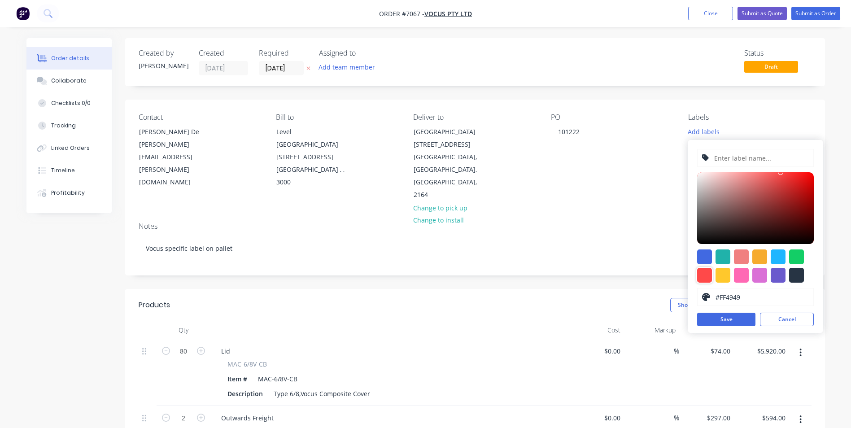
click at [726, 158] on input "text" at bounding box center [762, 157] width 96 height 17
type input "V"
type input "M"
type input "Vocus pallet label required"
click at [726, 321] on button "Save" at bounding box center [726, 319] width 58 height 13
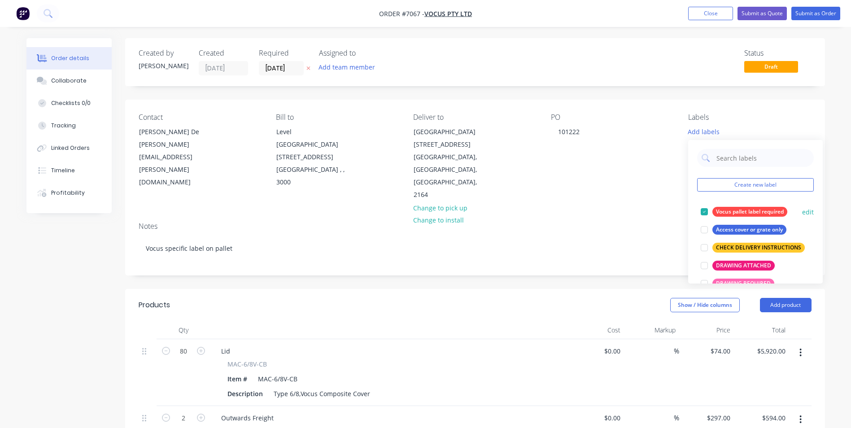
click at [760, 207] on div "Vocus pallet label required" at bounding box center [750, 212] width 75 height 10
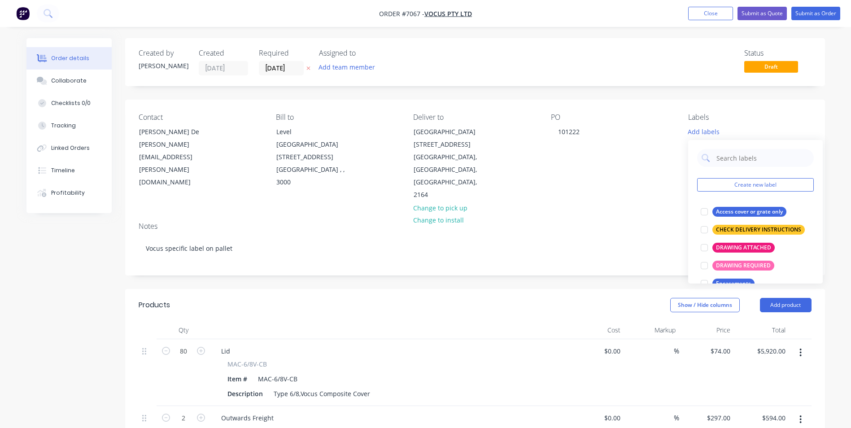
click at [641, 188] on div "Contact [PERSON_NAME] De [PERSON_NAME] [EMAIL_ADDRESS][PERSON_NAME][DOMAIN_NAME…" at bounding box center [475, 157] width 700 height 115
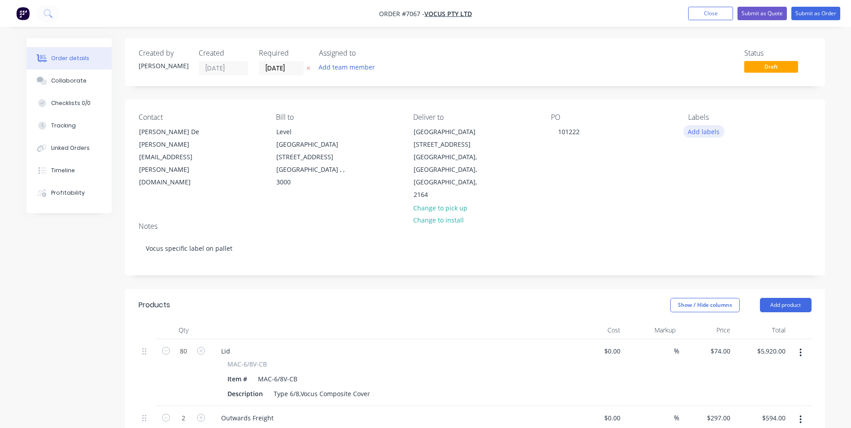
click at [701, 131] on button "Add labels" at bounding box center [704, 131] width 41 height 12
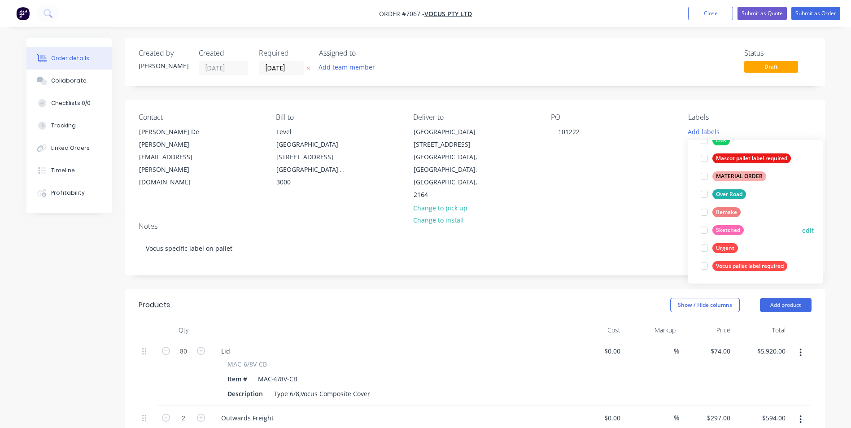
scroll to position [215, 0]
click at [705, 267] on div at bounding box center [705, 266] width 18 height 18
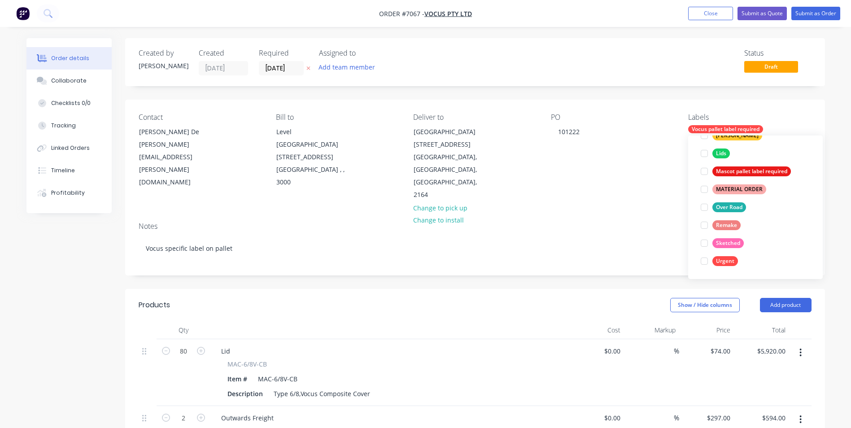
scroll to position [0, 0]
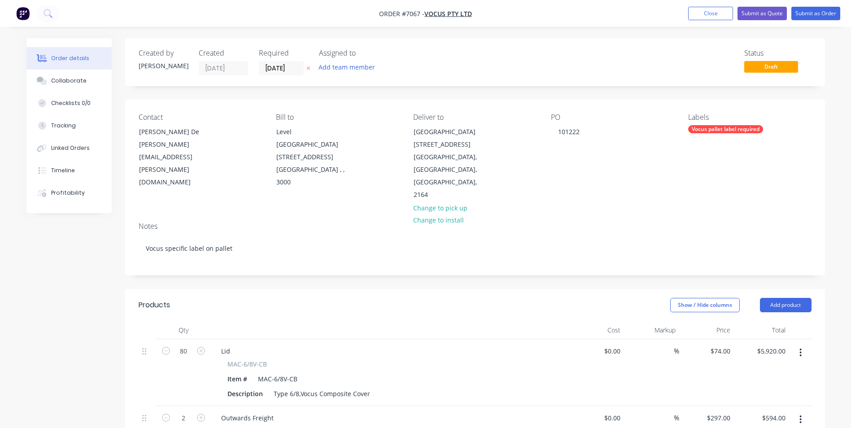
click at [625, 173] on div "PO 101222" at bounding box center [612, 157] width 123 height 88
click at [288, 70] on input "[DATE]" at bounding box center [281, 67] width 44 height 13
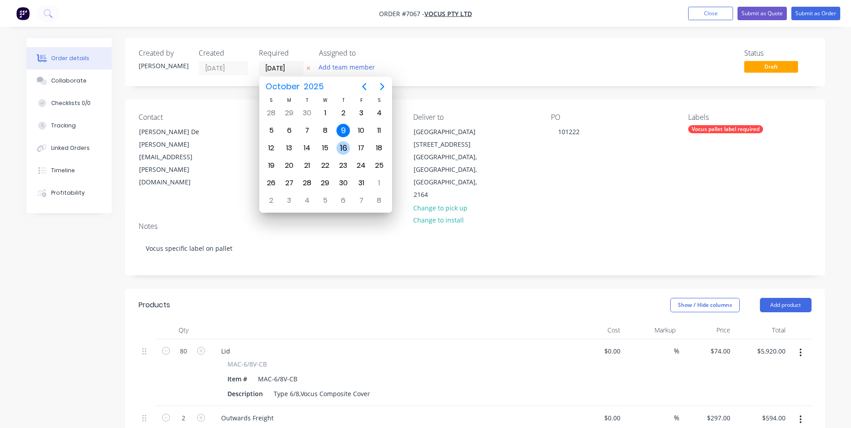
click at [344, 150] on div "16" at bounding box center [343, 147] width 13 height 13
type input "[DATE]"
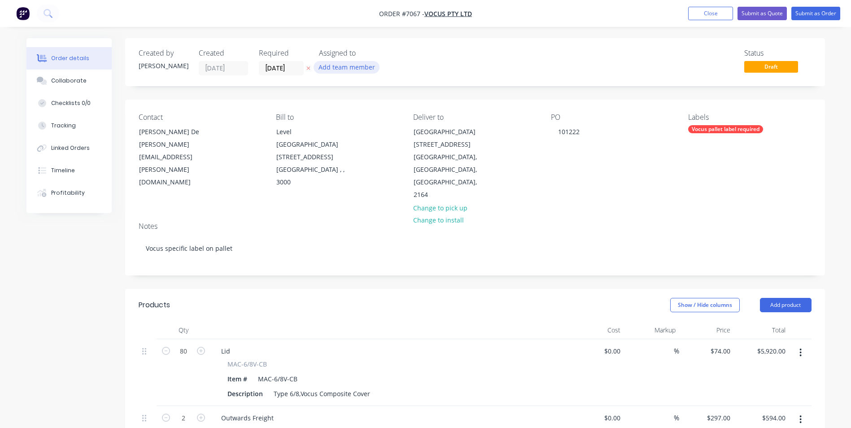
click at [361, 70] on button "Add team member" at bounding box center [347, 67] width 66 height 12
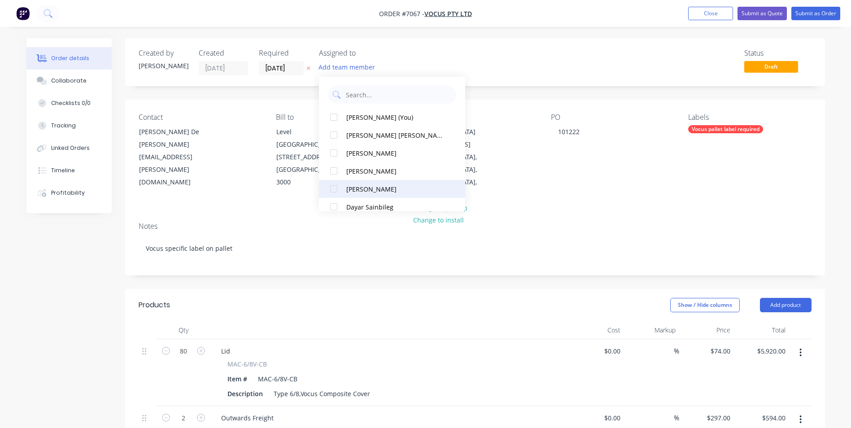
scroll to position [45, 0]
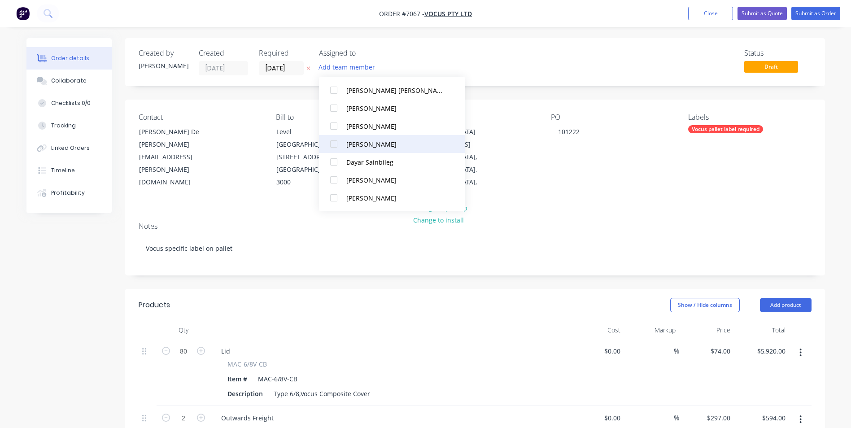
click at [373, 144] on div "[PERSON_NAME]" at bounding box center [395, 144] width 99 height 9
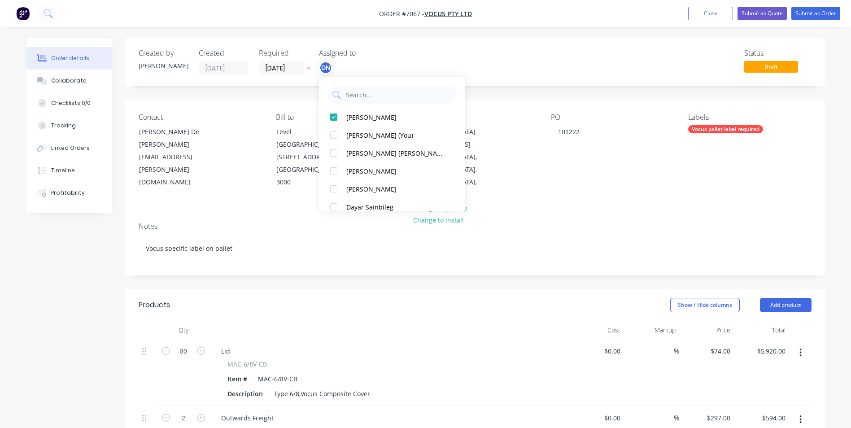
click at [554, 62] on div "Status Draft" at bounding box center [610, 62] width 403 height 26
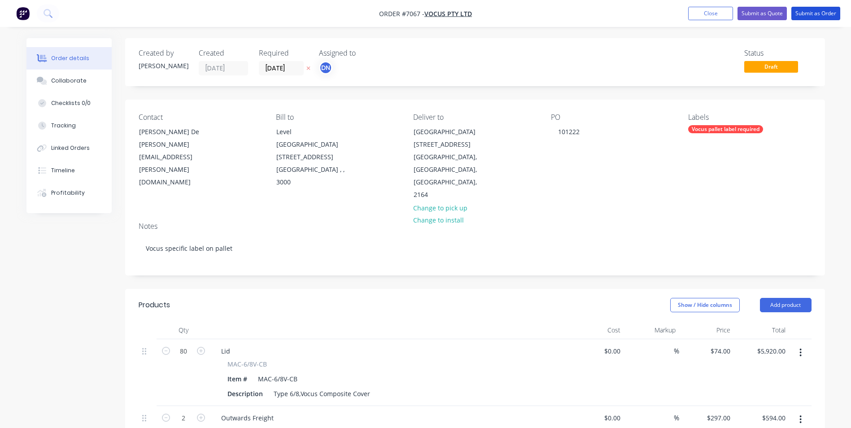
drag, startPoint x: 807, startPoint y: 13, endPoint x: 729, endPoint y: 184, distance: 187.4
click at [729, 184] on div "Order #7067 - Vocus Pty Ltd Add product Close Submit as Quote Submit as Order O…" at bounding box center [425, 350] width 851 height 701
click at [805, 16] on button "Submit as Order" at bounding box center [816, 13] width 49 height 13
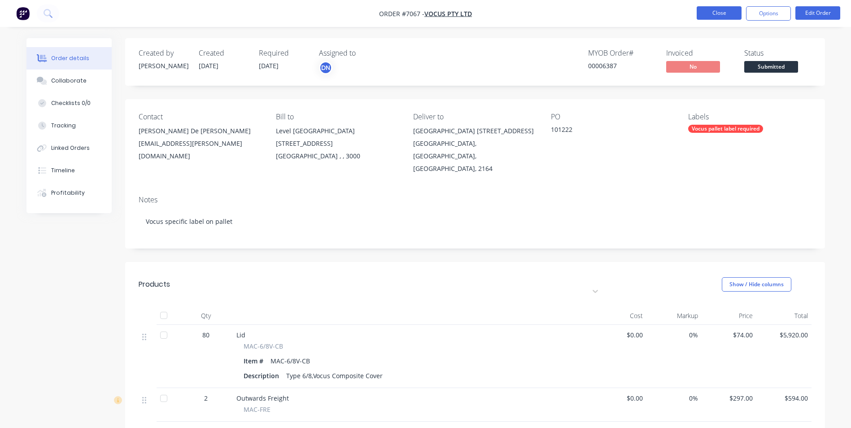
click at [705, 15] on button "Close" at bounding box center [719, 12] width 45 height 13
